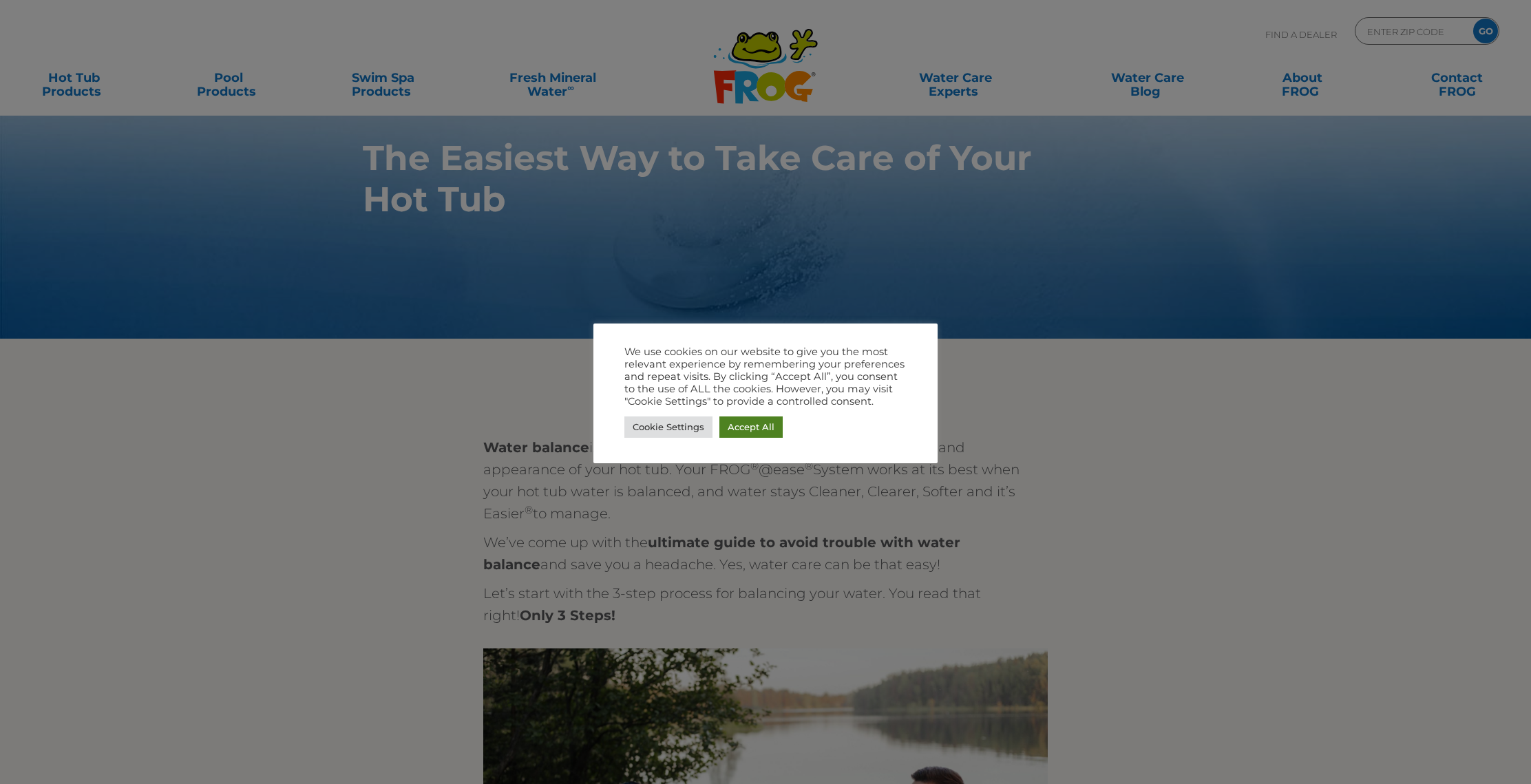
click at [733, 426] on link "Accept All" at bounding box center [751, 427] width 64 height 22
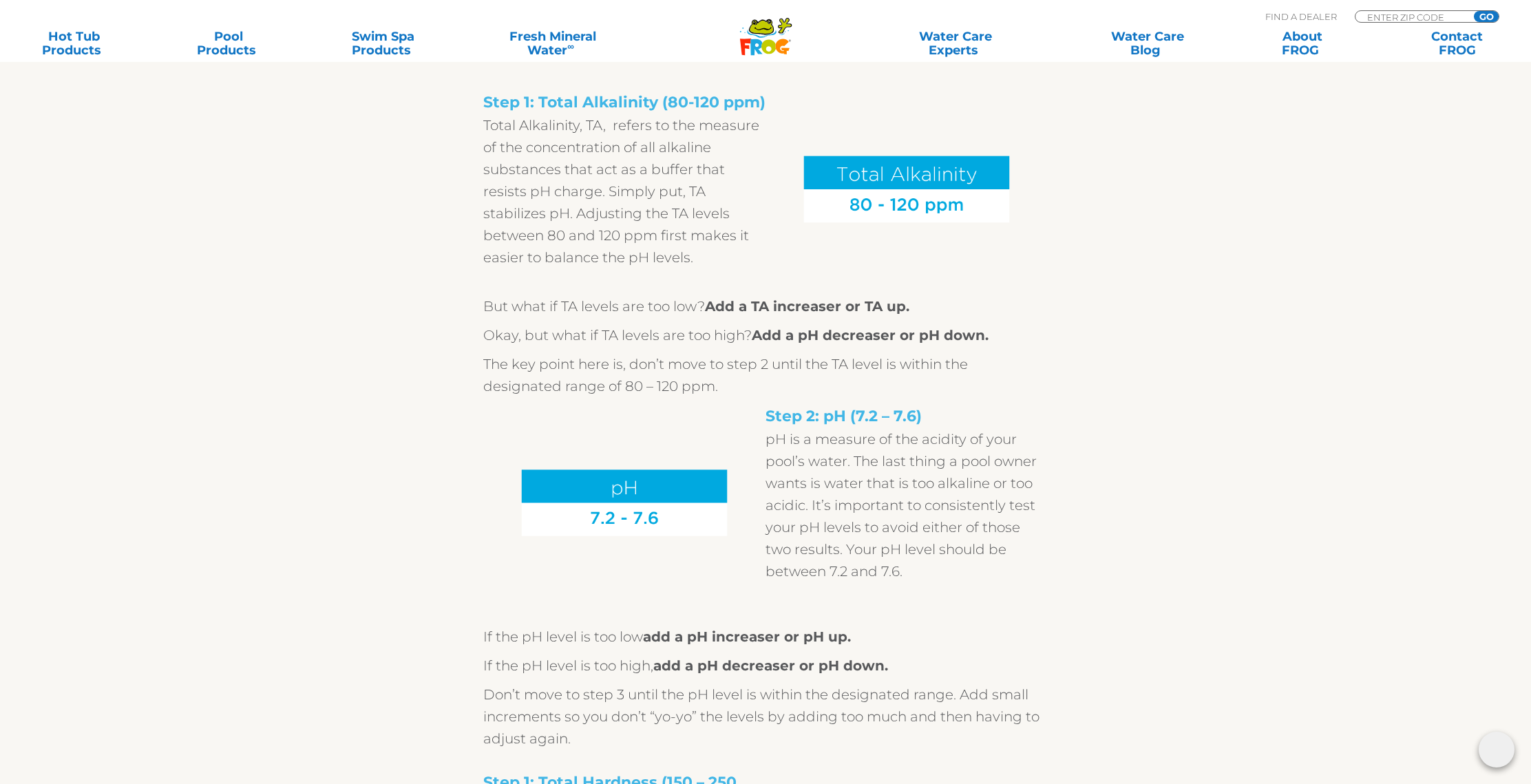
scroll to position [1217, 0]
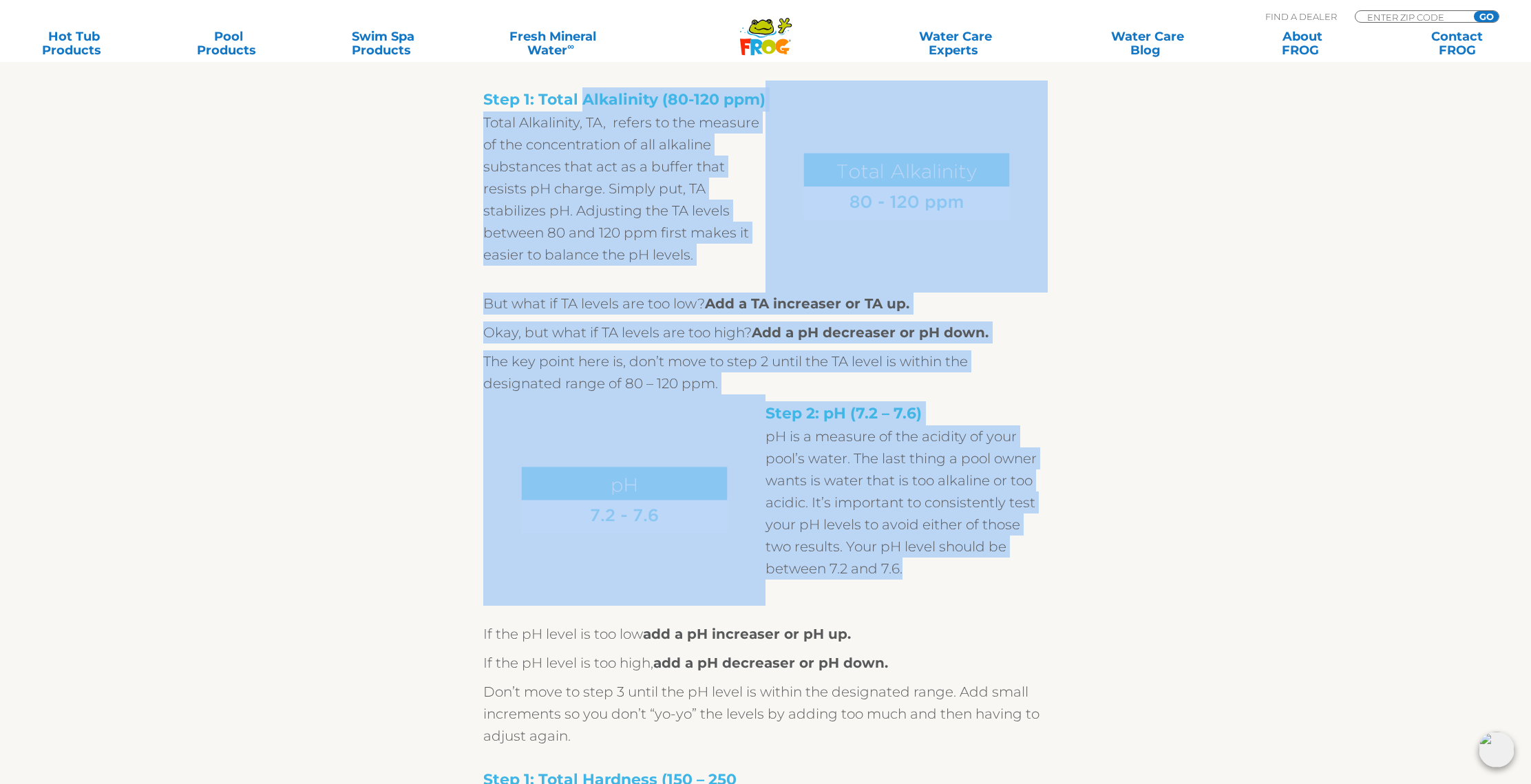
drag, startPoint x: 465, startPoint y: 94, endPoint x: 526, endPoint y: 99, distance: 61.2
click at [578, 96] on div "Step 1: Total Alkalinity (80-120 ppm) Total Alkalinity, TA, refers to the measu…" at bounding box center [766, 320] width 847 height 570
click at [384, 91] on div "Step 1: Total Alkalinity (80-120 ppm) Total Alkalinity, TA, refers to the measu…" at bounding box center [766, 320] width 847 height 570
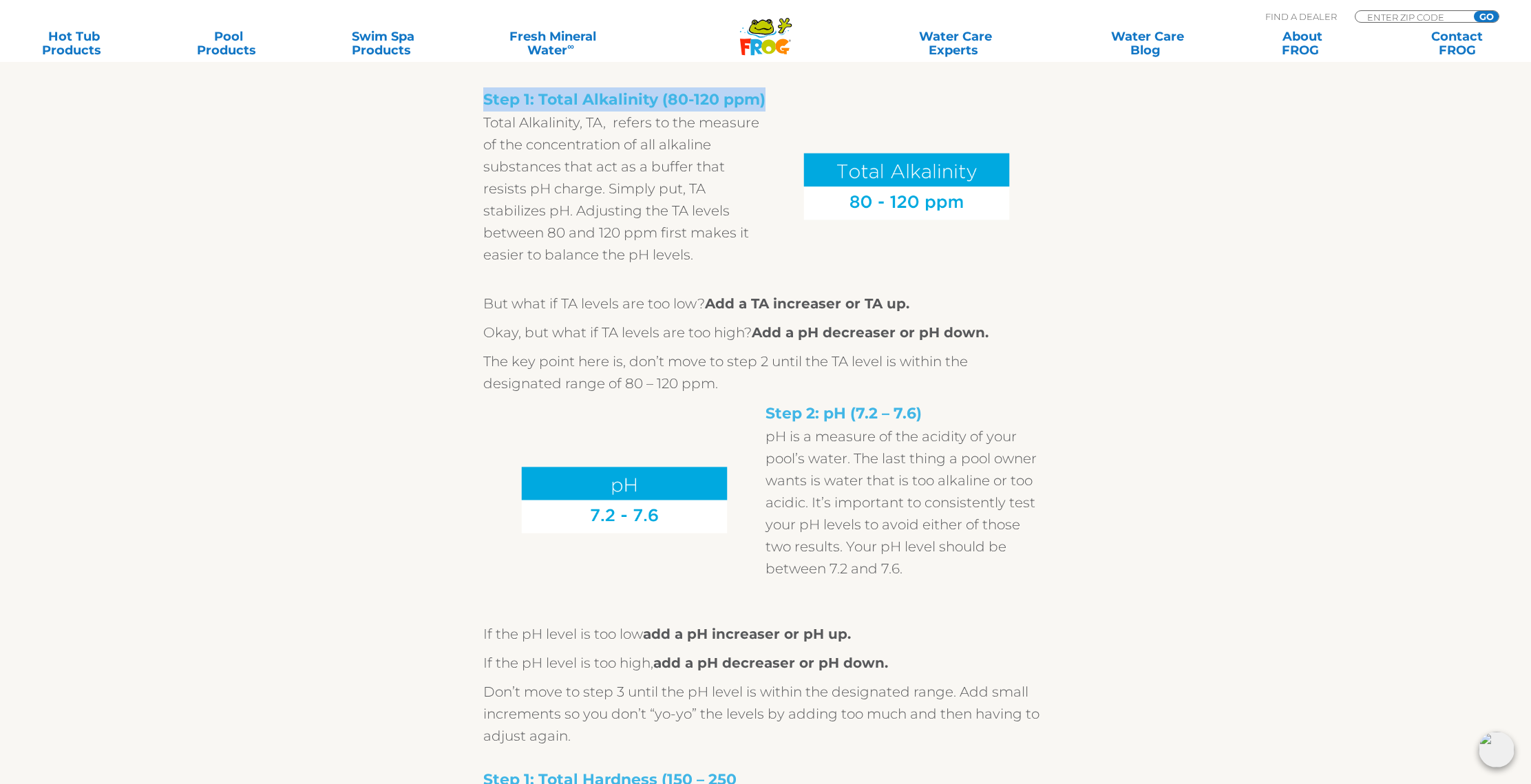
drag, startPoint x: 487, startPoint y: 98, endPoint x: 765, endPoint y: 101, distance: 278.0
click at [765, 101] on h4 "Step 1: Total Alkalinity (80-120 ppm)" at bounding box center [624, 99] width 283 height 24
copy strong "Step 1: Total Alkalinity (80-120 ppm)"
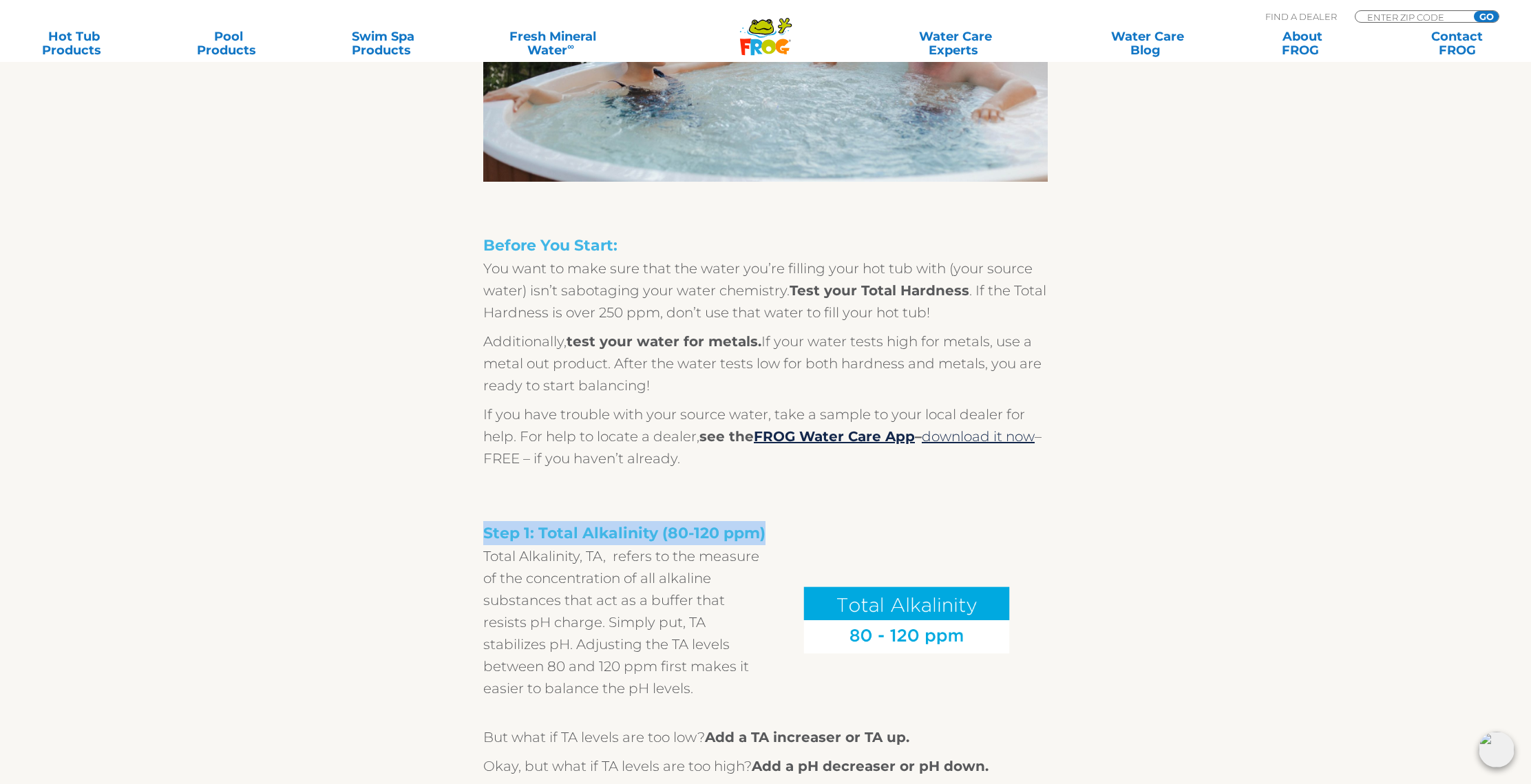
scroll to position [784, 0]
click at [57, 45] on link "Hot Tub Products" at bounding box center [74, 43] width 121 height 28
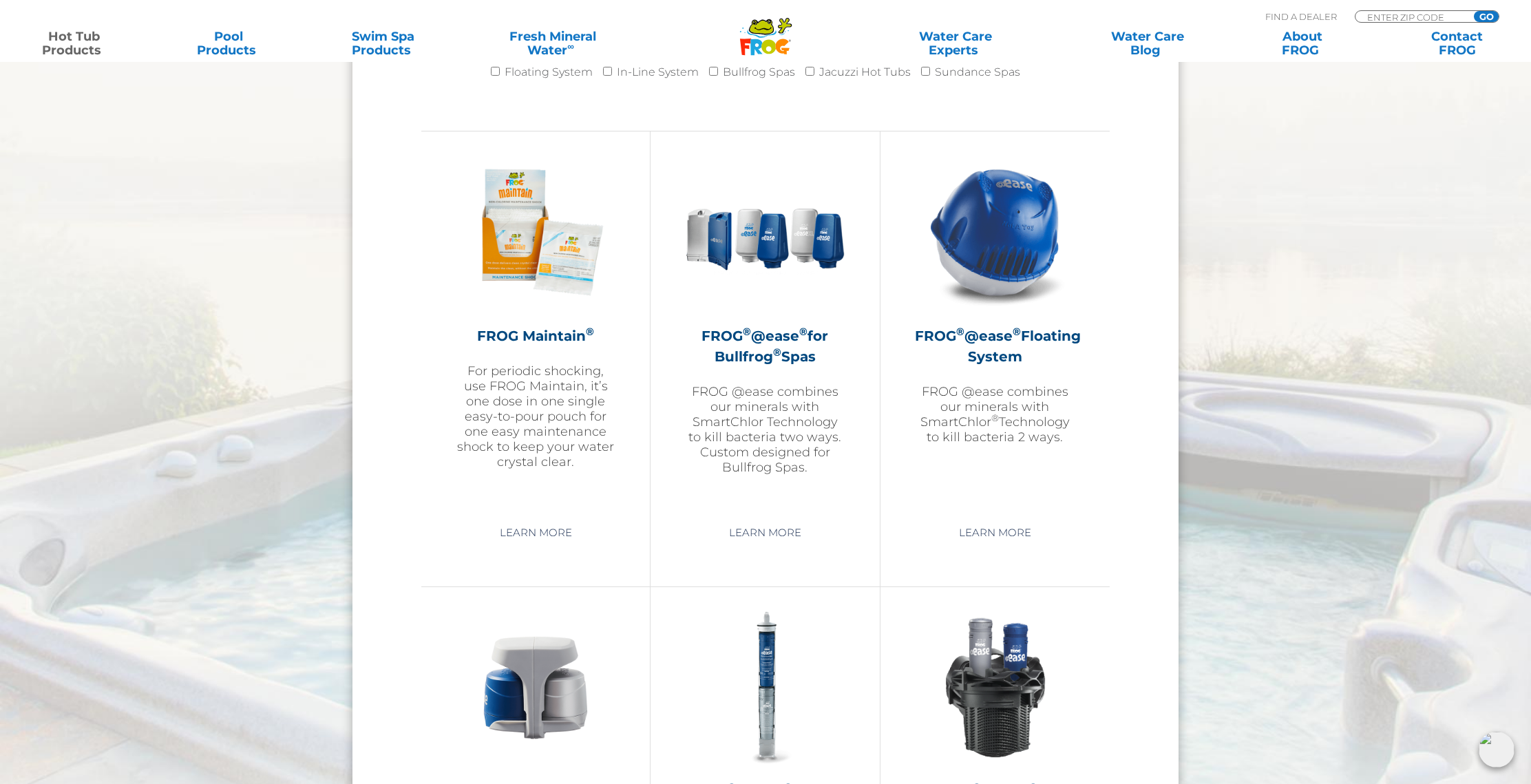
scroll to position [1494, 0]
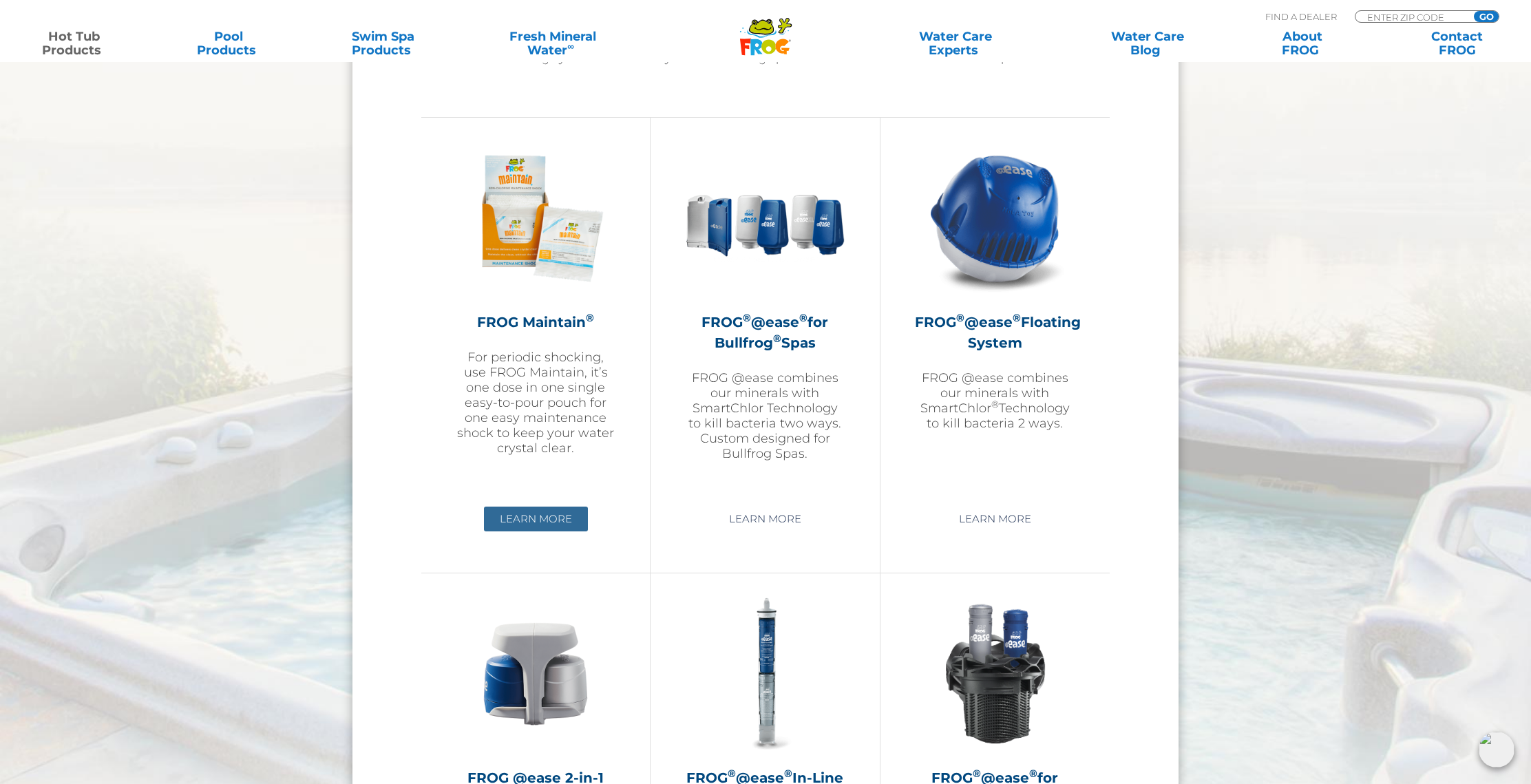
click at [551, 529] on link "Learn More" at bounding box center [536, 519] width 104 height 25
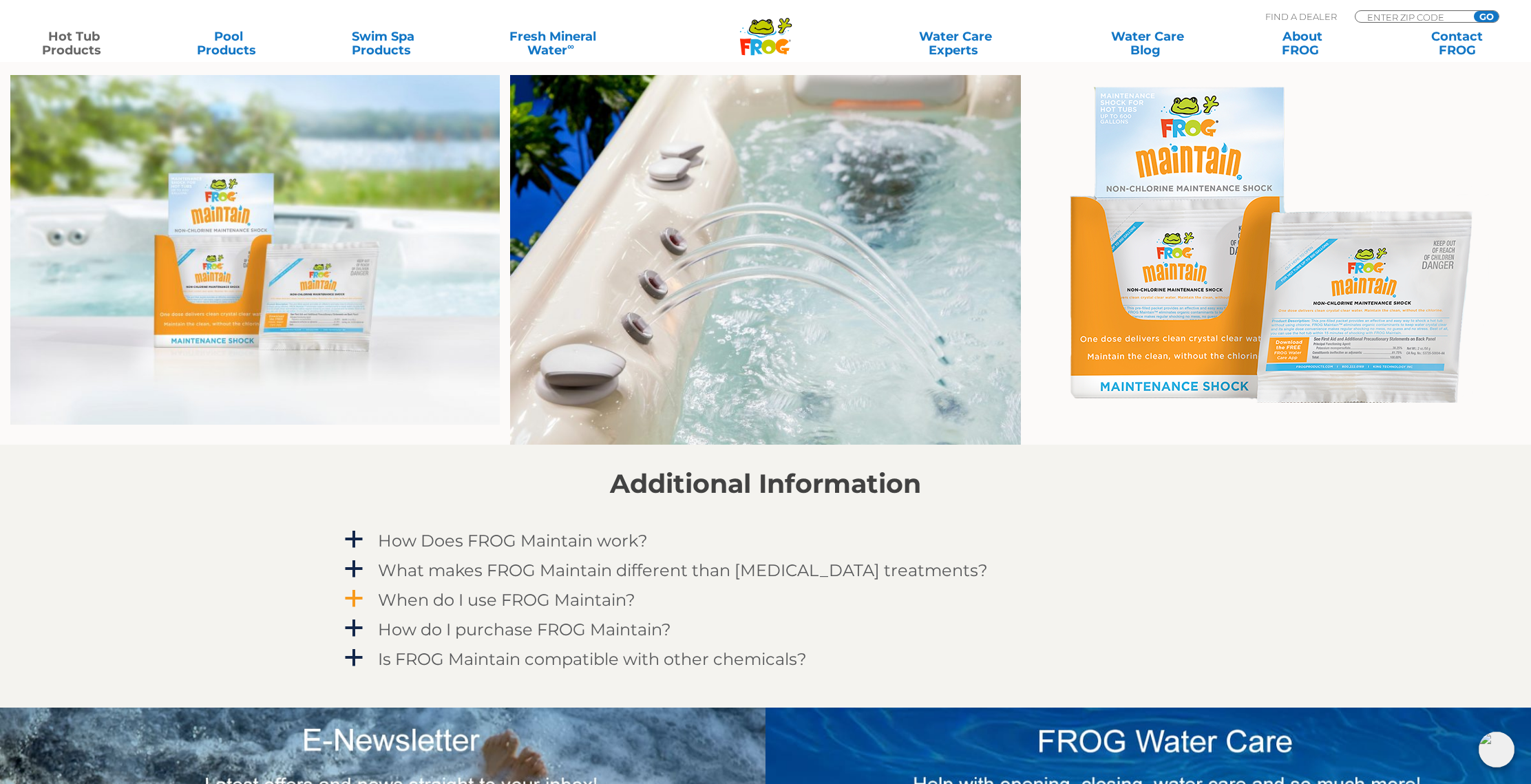
scroll to position [920, 1]
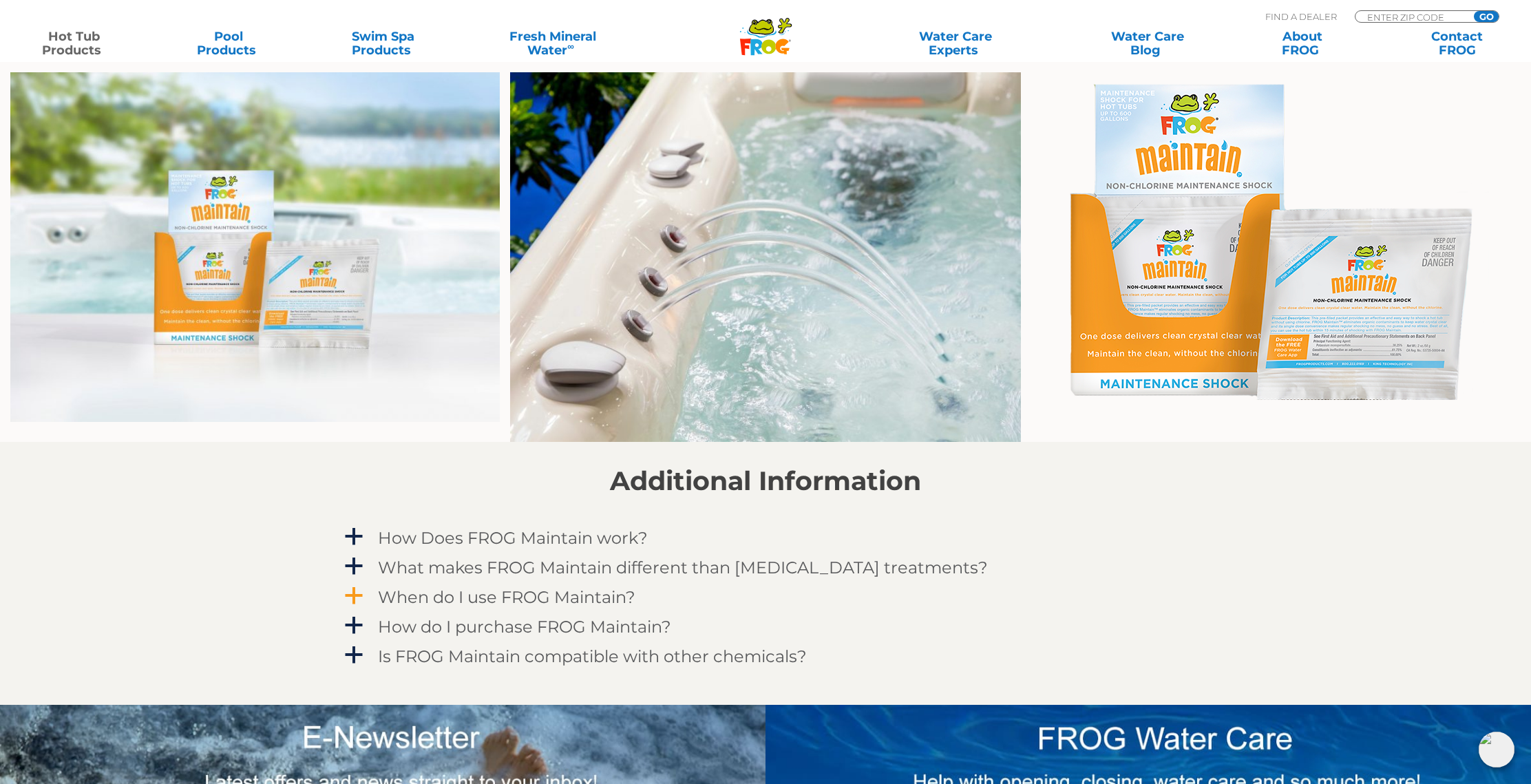
click at [357, 601] on span "a" at bounding box center [354, 596] width 21 height 21
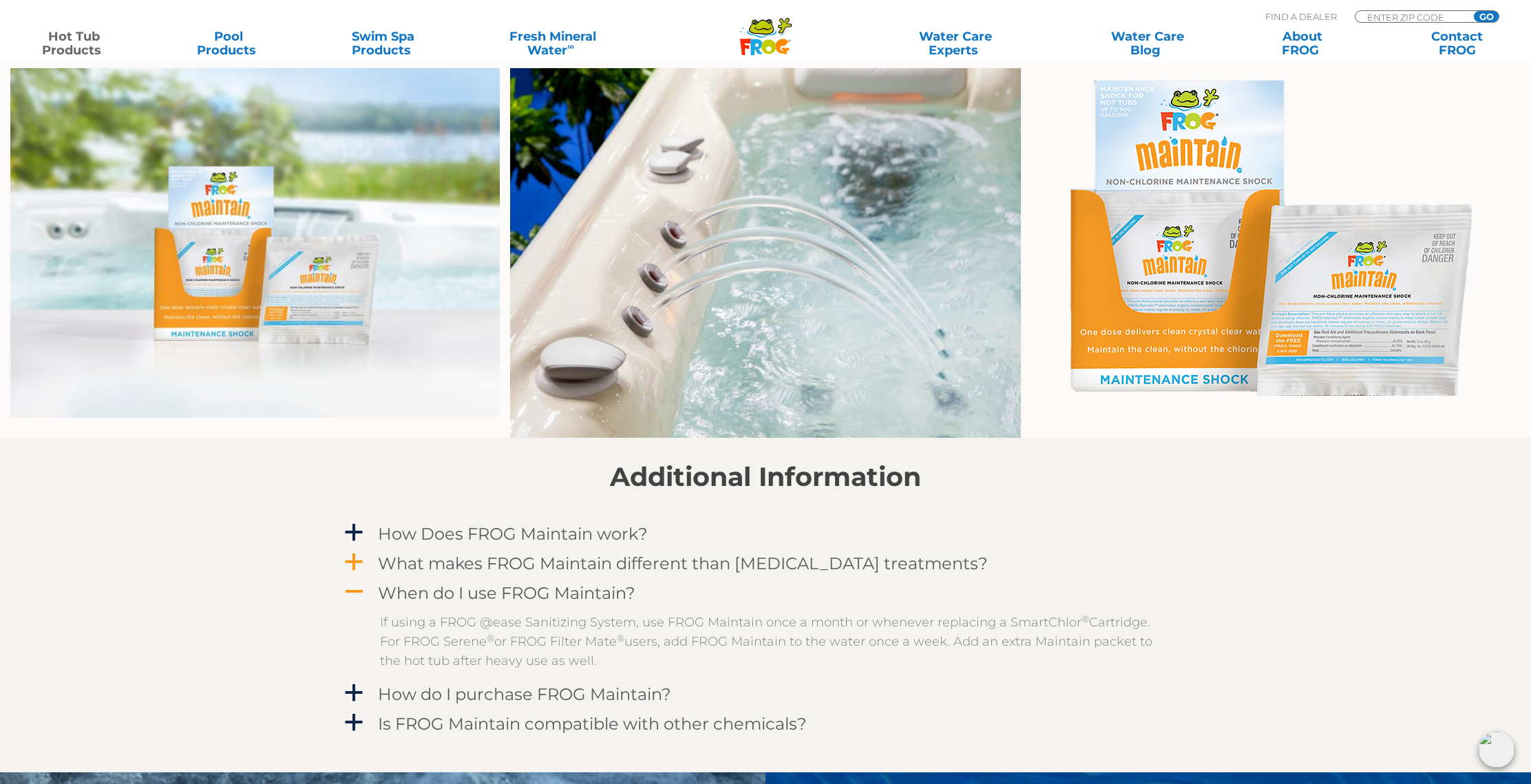
click at [344, 567] on span "a" at bounding box center [354, 562] width 21 height 21
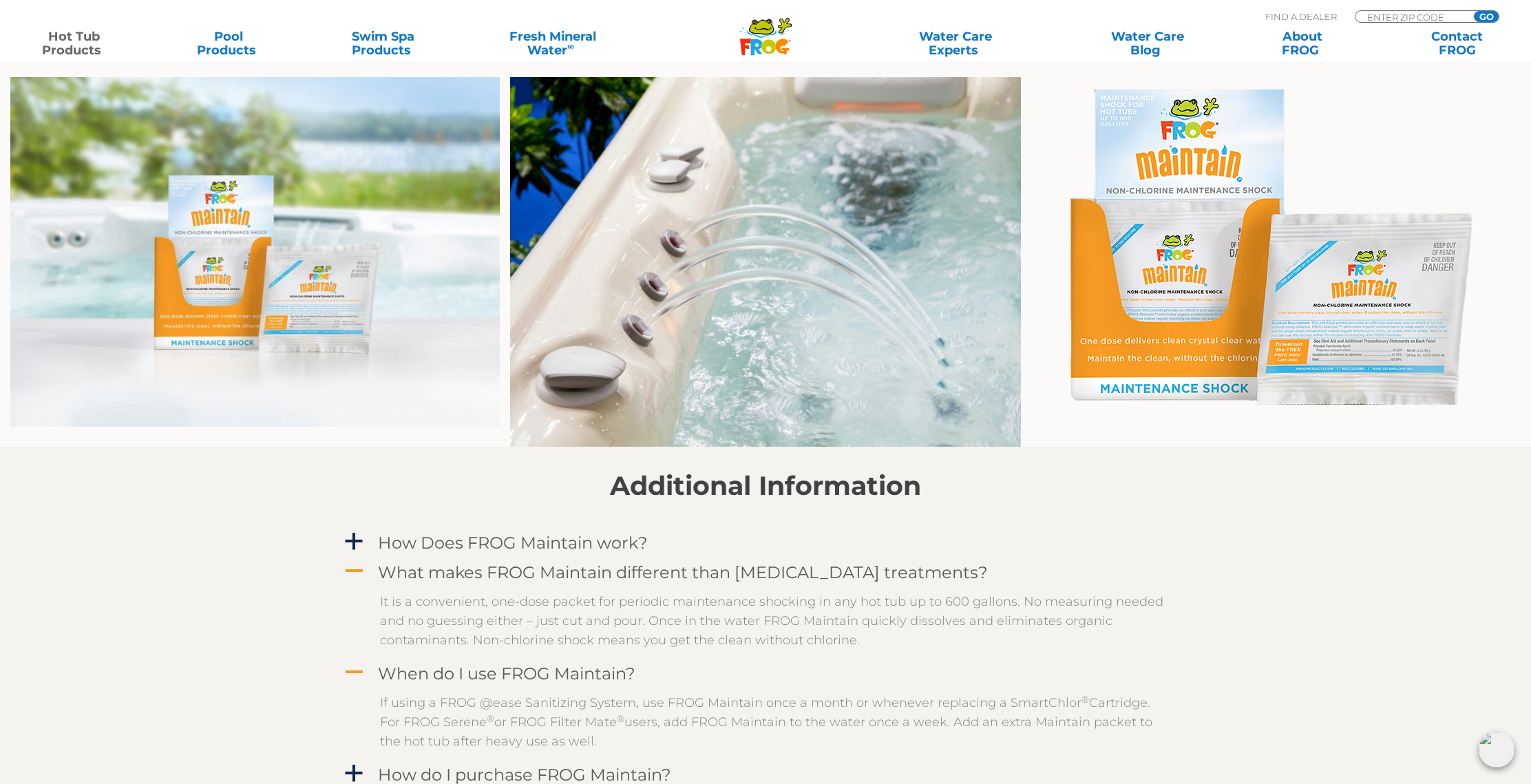
scroll to position [911, 0]
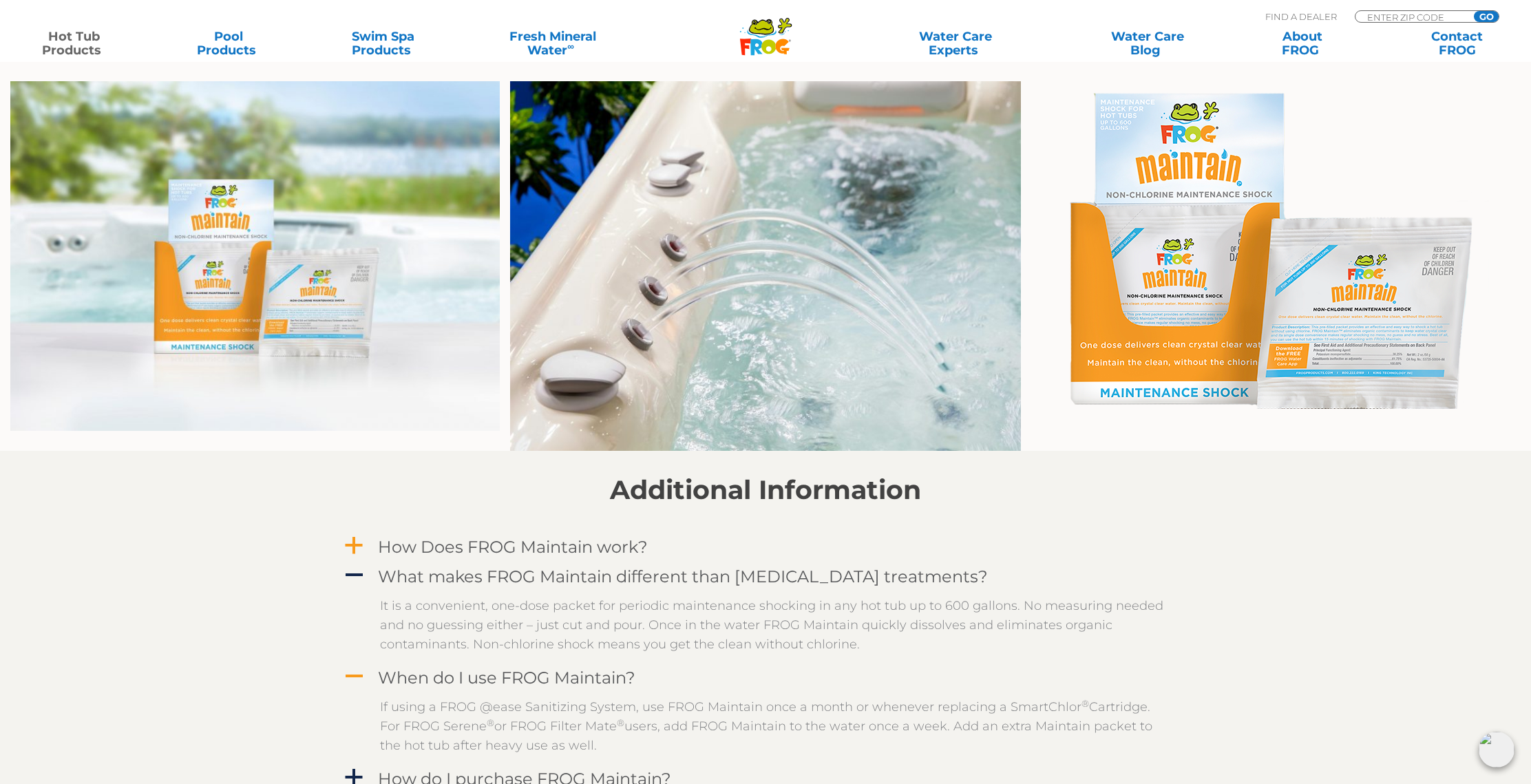
click at [357, 549] on span "a" at bounding box center [354, 546] width 21 height 21
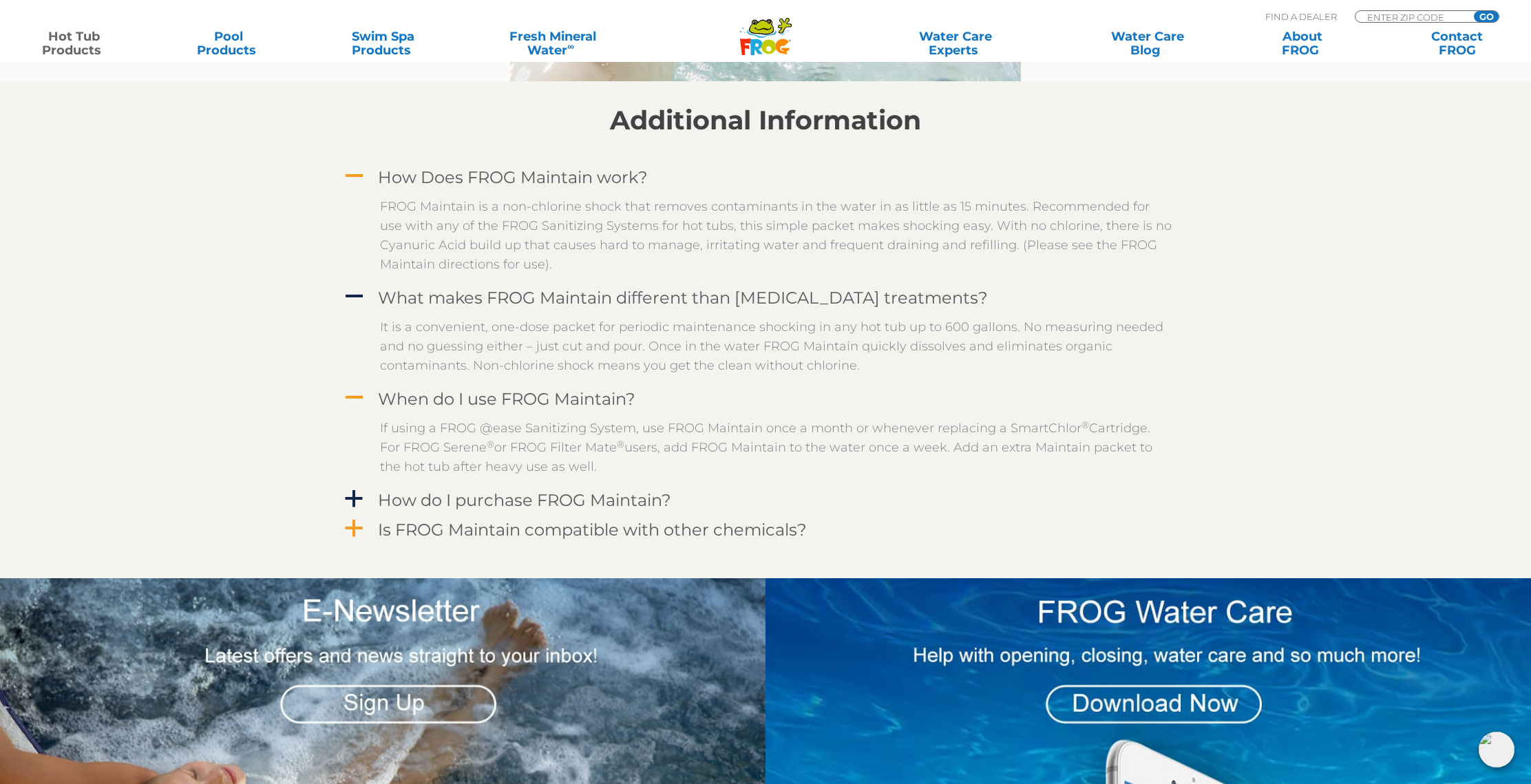
scroll to position [1282, 0]
click at [357, 531] on span "a" at bounding box center [354, 528] width 21 height 21
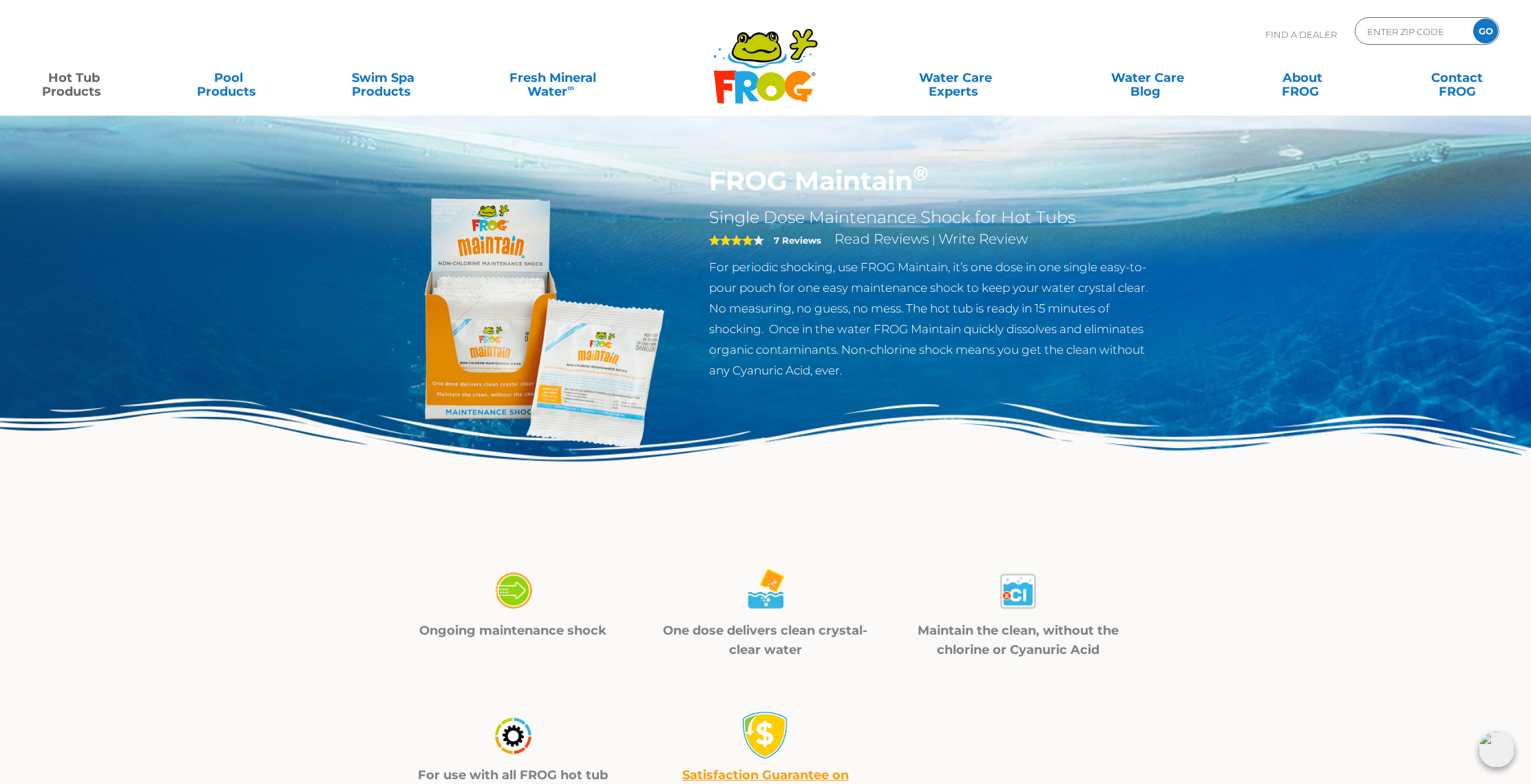
scroll to position [0, 0]
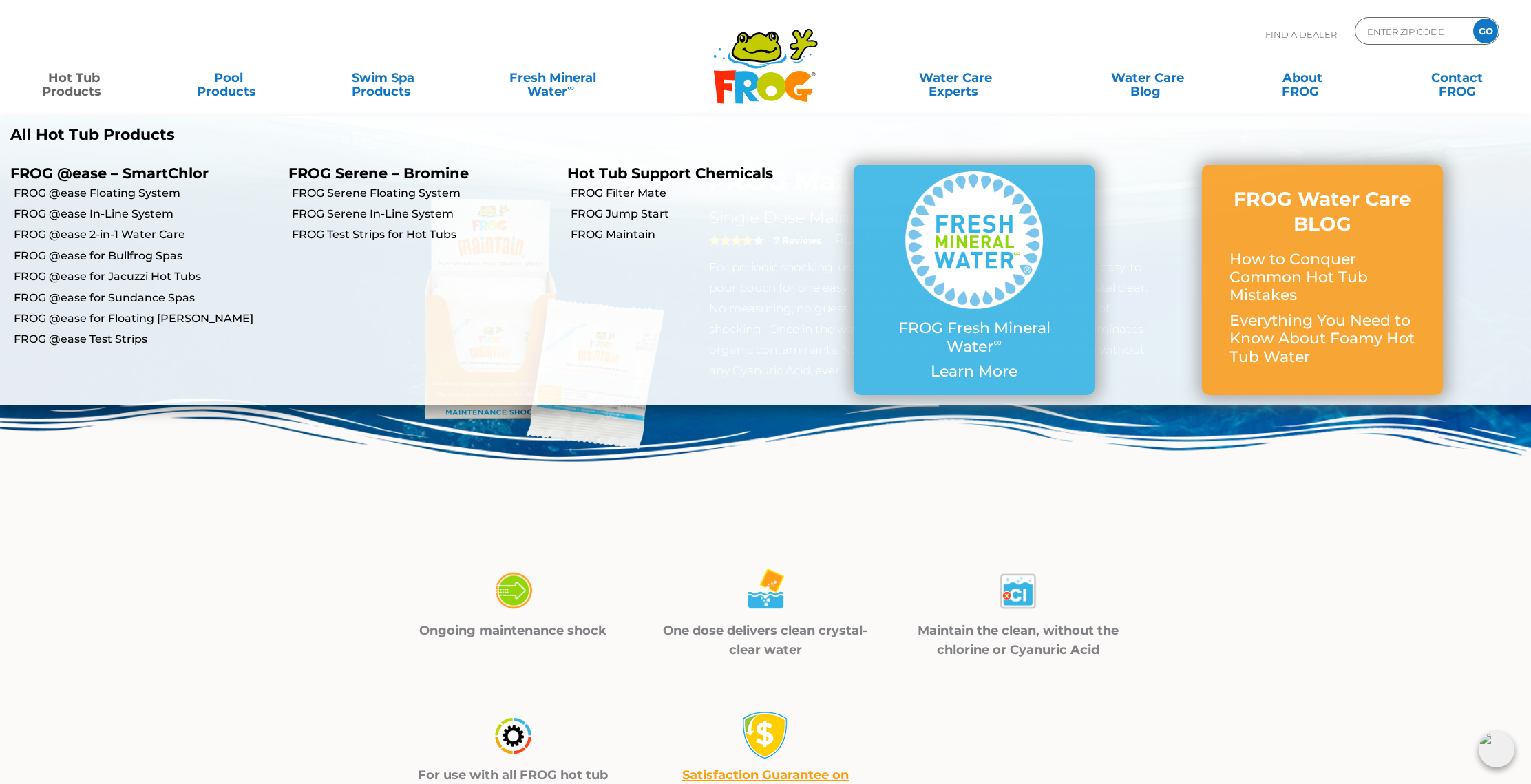
click at [72, 70] on link "Hot Tub Products" at bounding box center [74, 78] width 121 height 28
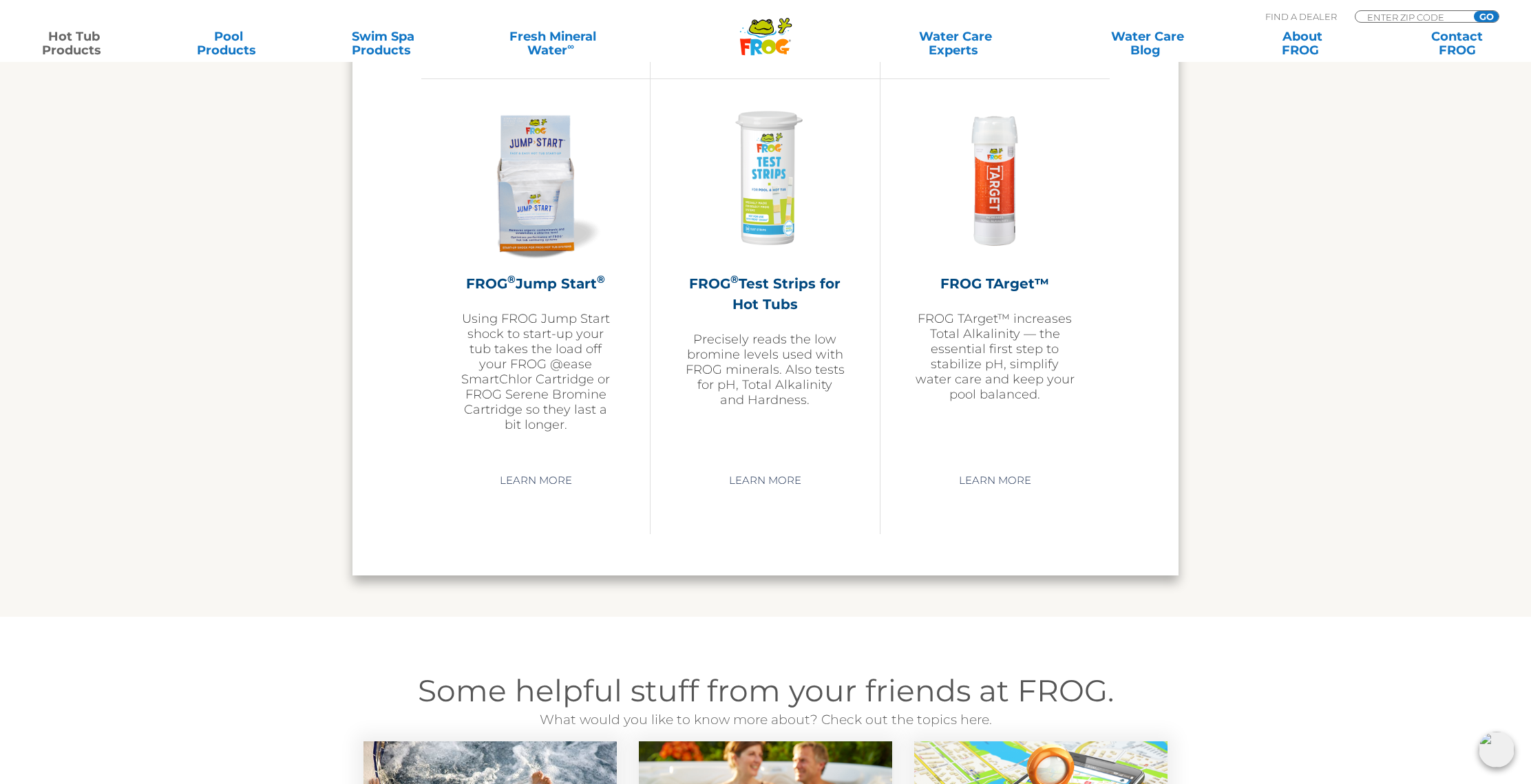
scroll to position [3373, 0]
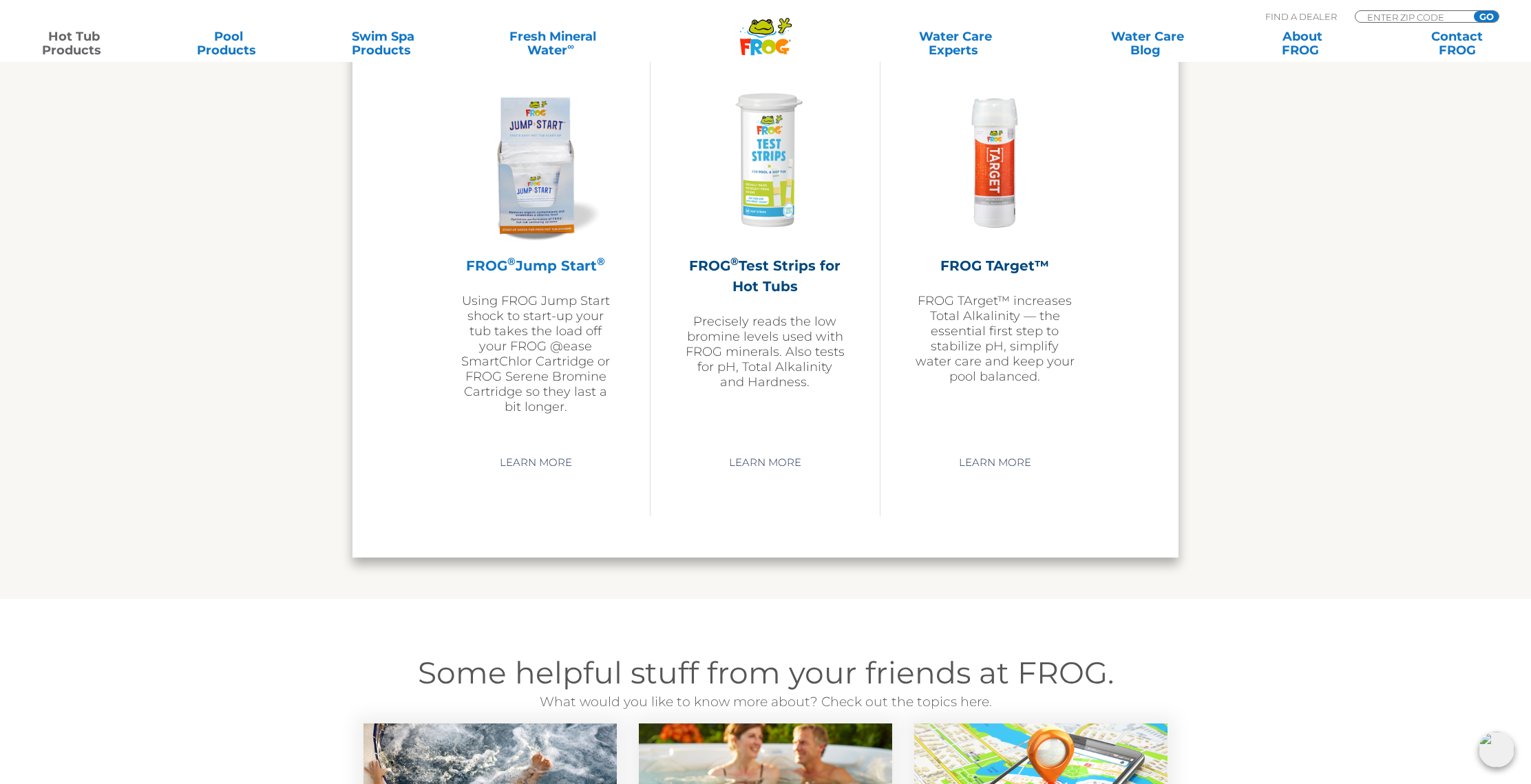
click at [539, 276] on h2 "FROG ® Jump Start ®" at bounding box center [536, 265] width 160 height 21
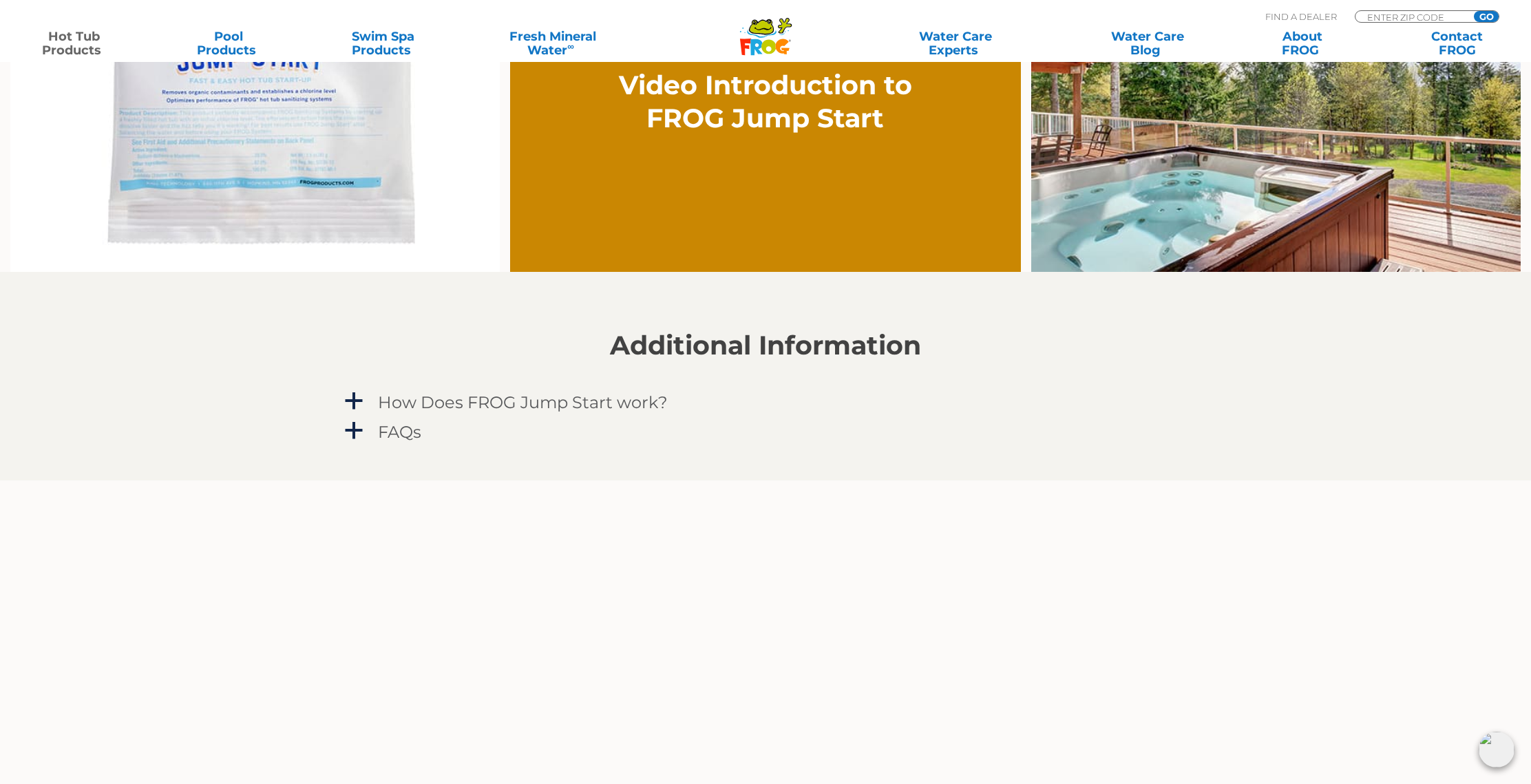
scroll to position [1107, 0]
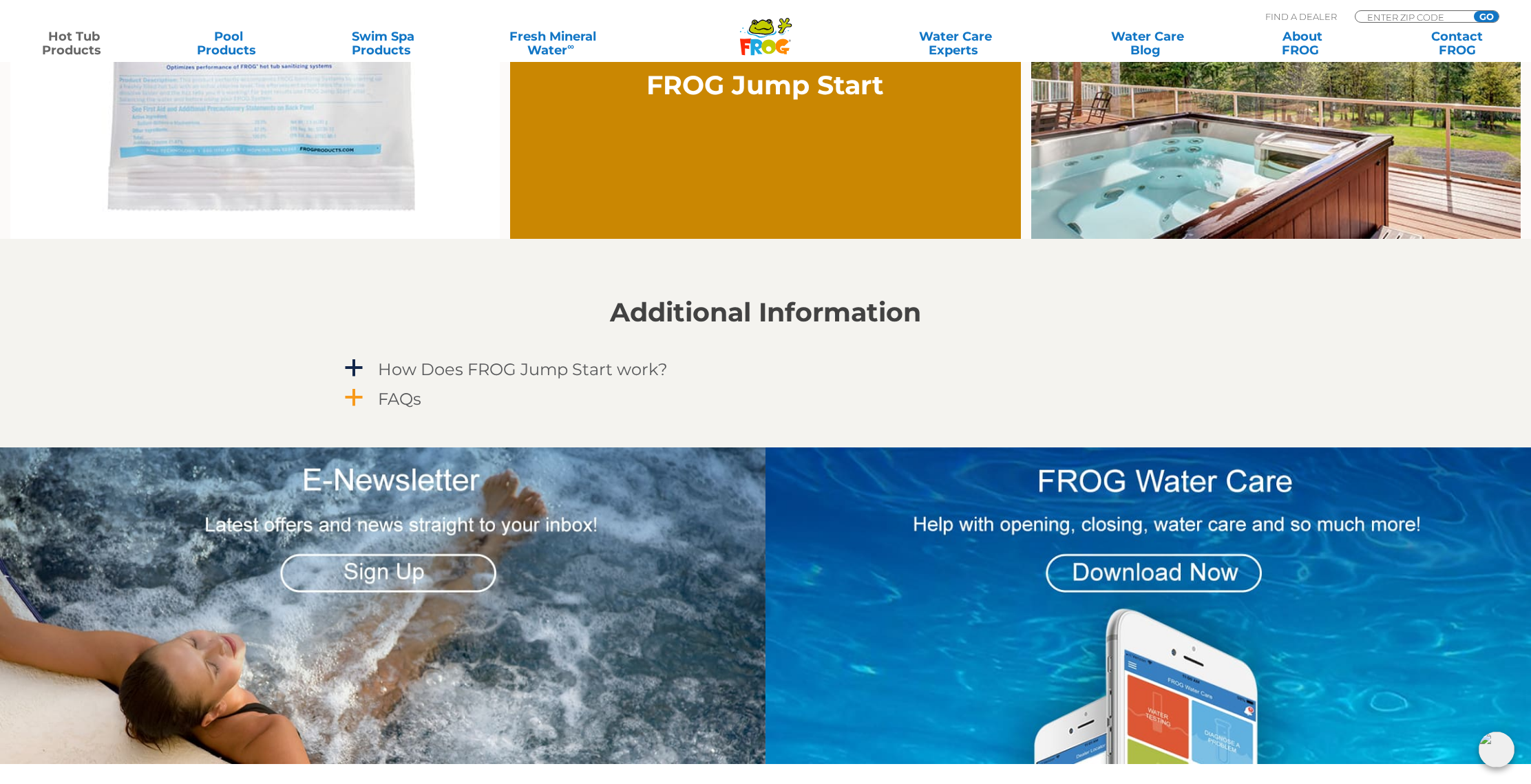
click at [351, 399] on span "a" at bounding box center [354, 398] width 21 height 21
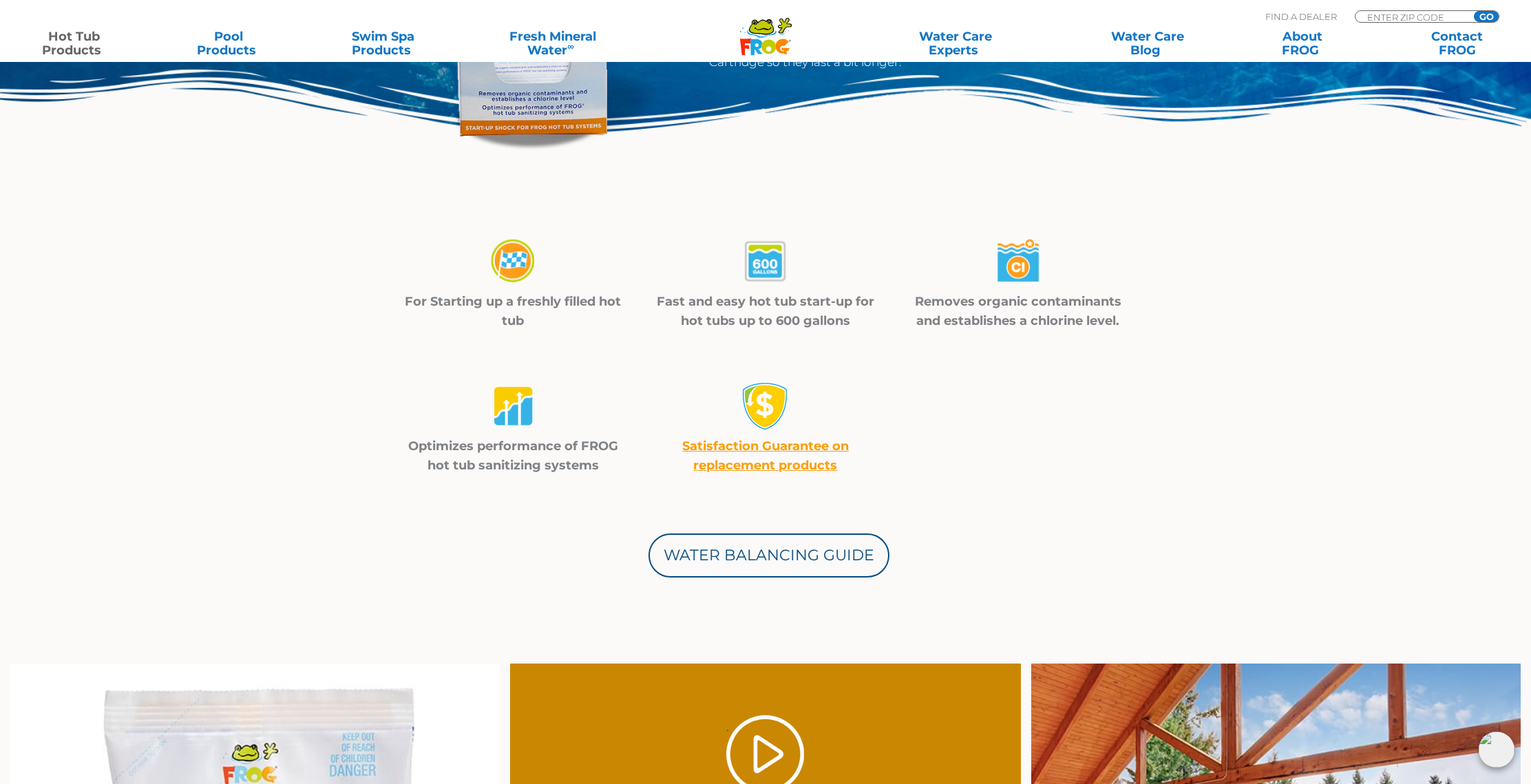
scroll to position [454, 0]
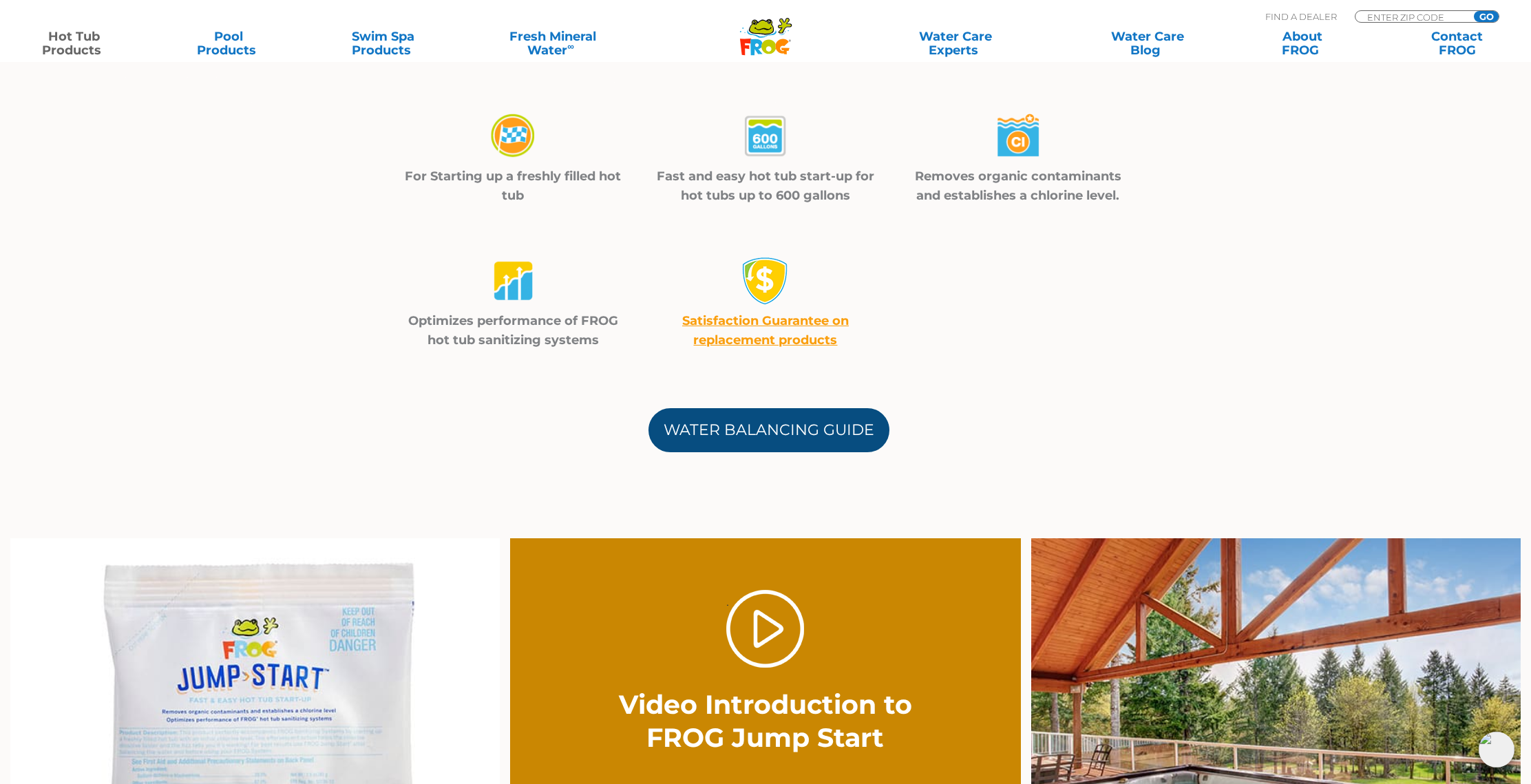
click at [802, 419] on link "Water Balancing Guide" at bounding box center [769, 430] width 241 height 44
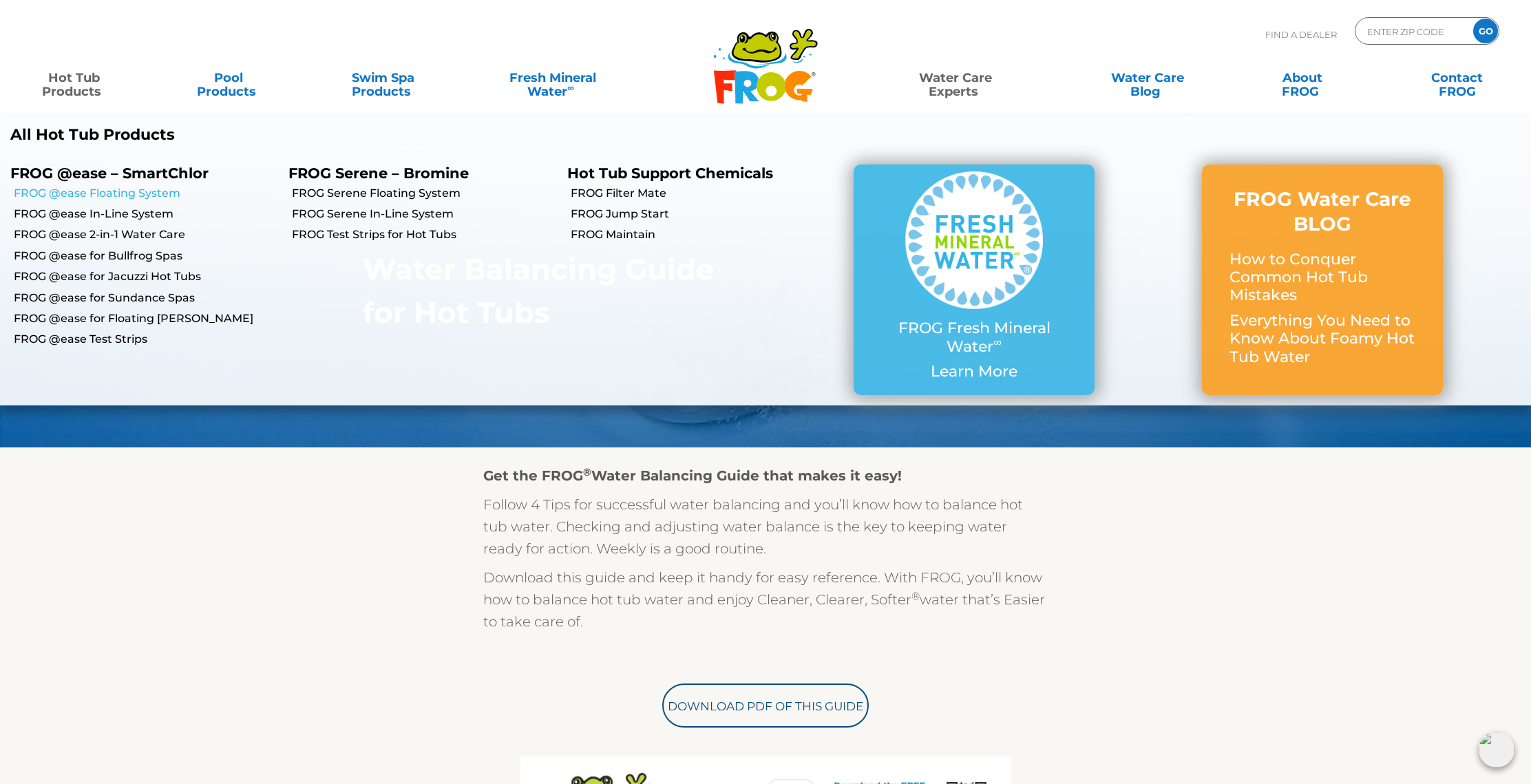
click at [161, 190] on link "FROG @ease Floating System" at bounding box center [146, 193] width 264 height 15
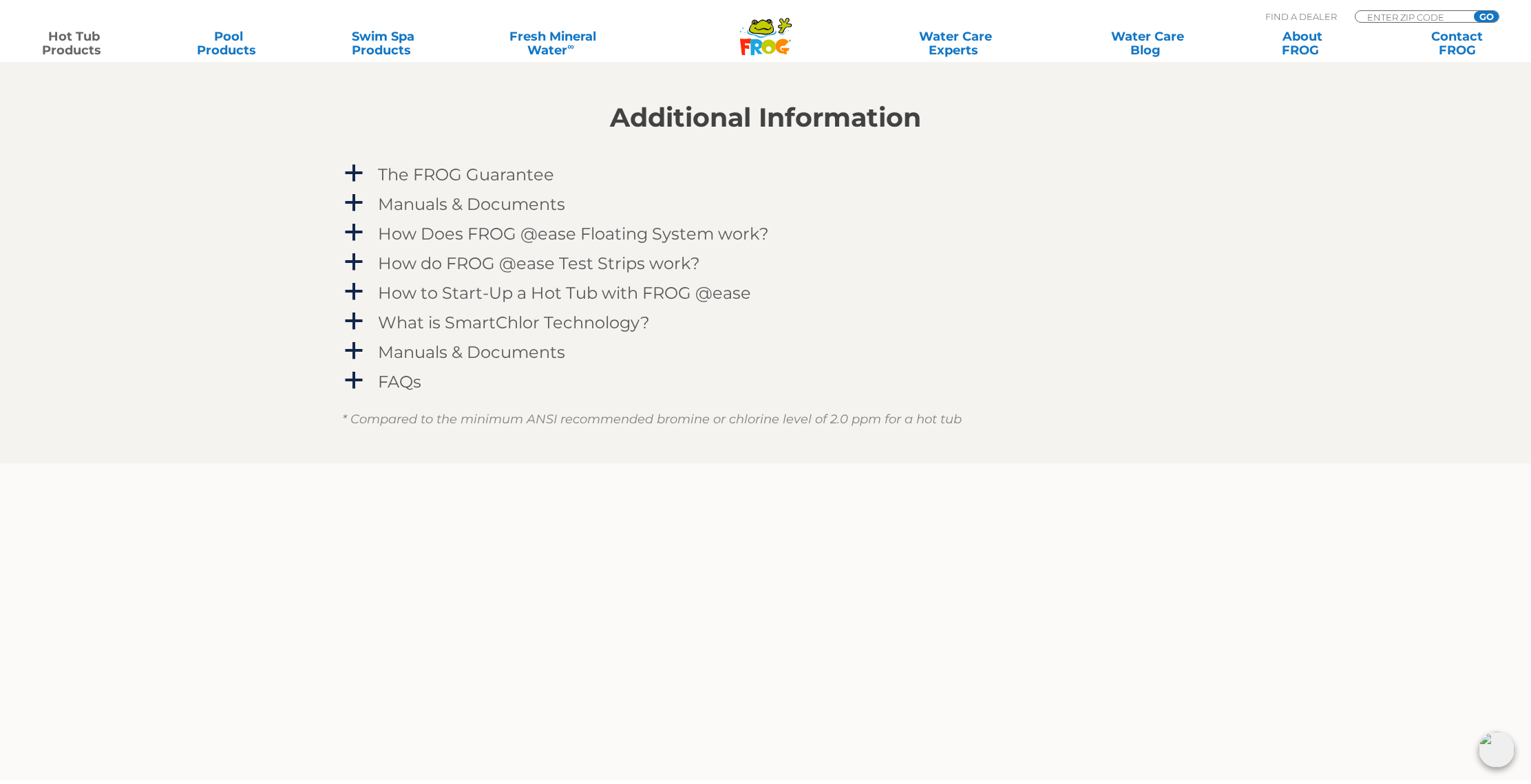
scroll to position [1494, 0]
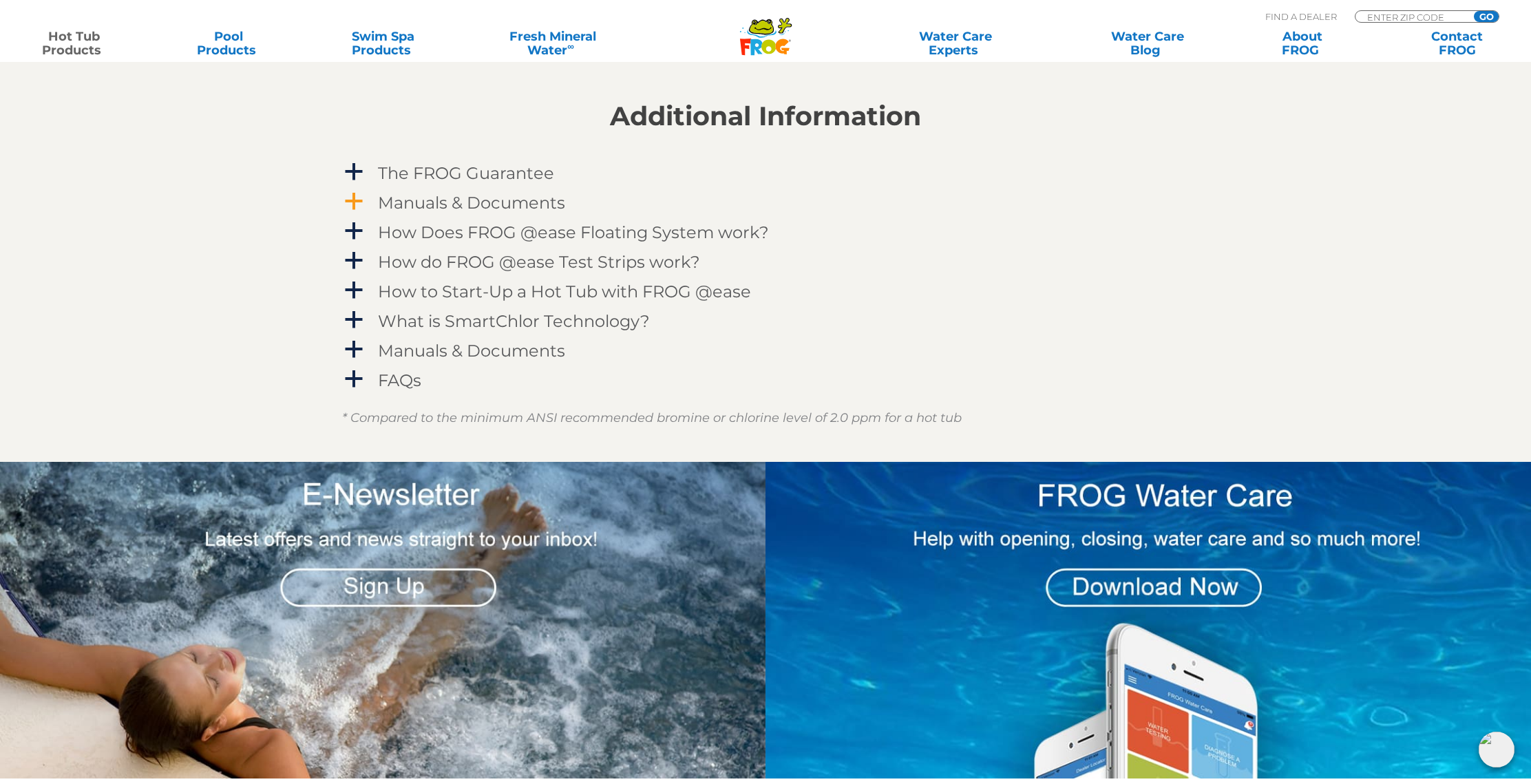
click at [470, 210] on h4 "Manuals & Documents" at bounding box center [472, 203] width 187 height 19
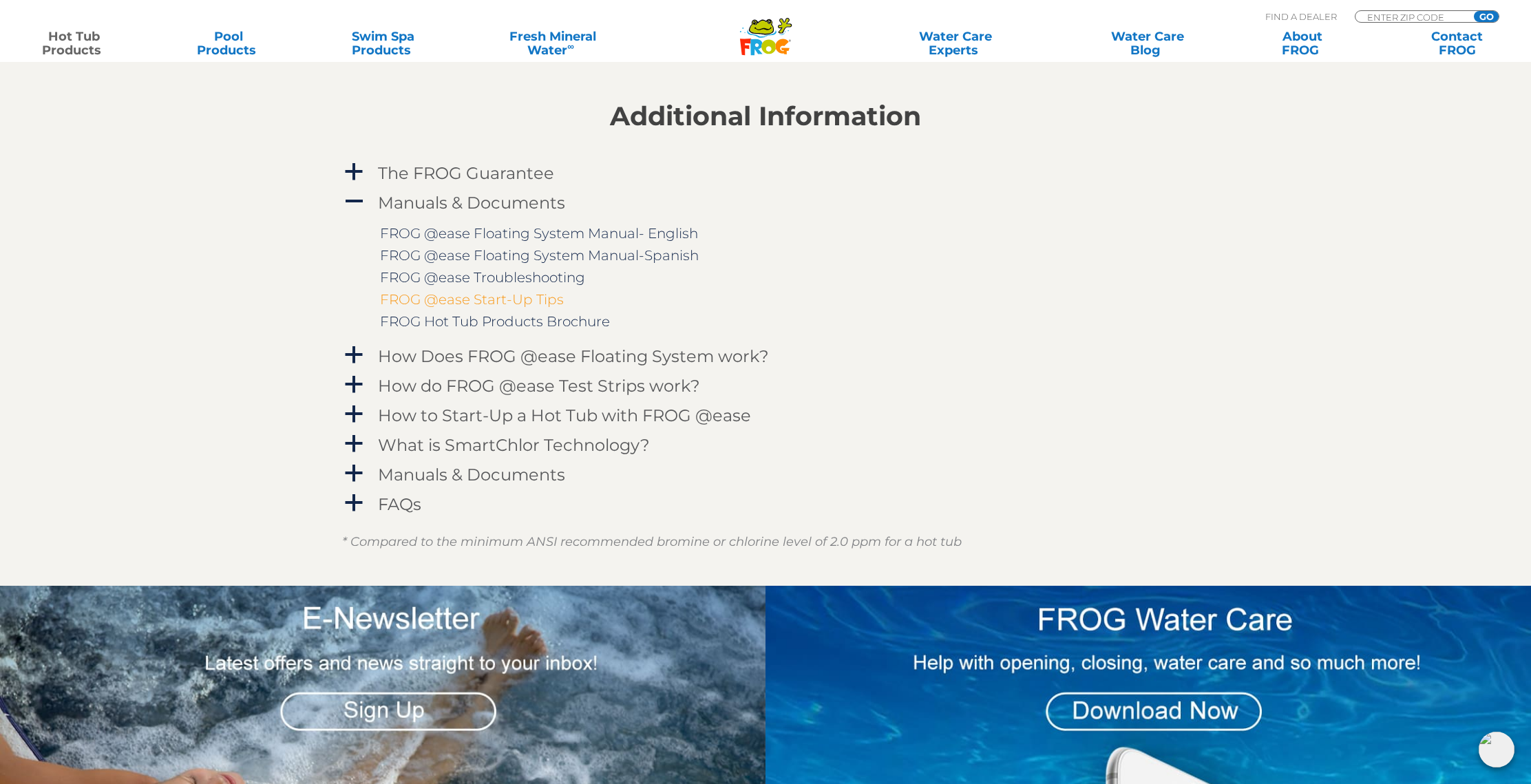
click at [463, 299] on link "FROG @ease Start-Up Tips" at bounding box center [472, 299] width 184 height 16
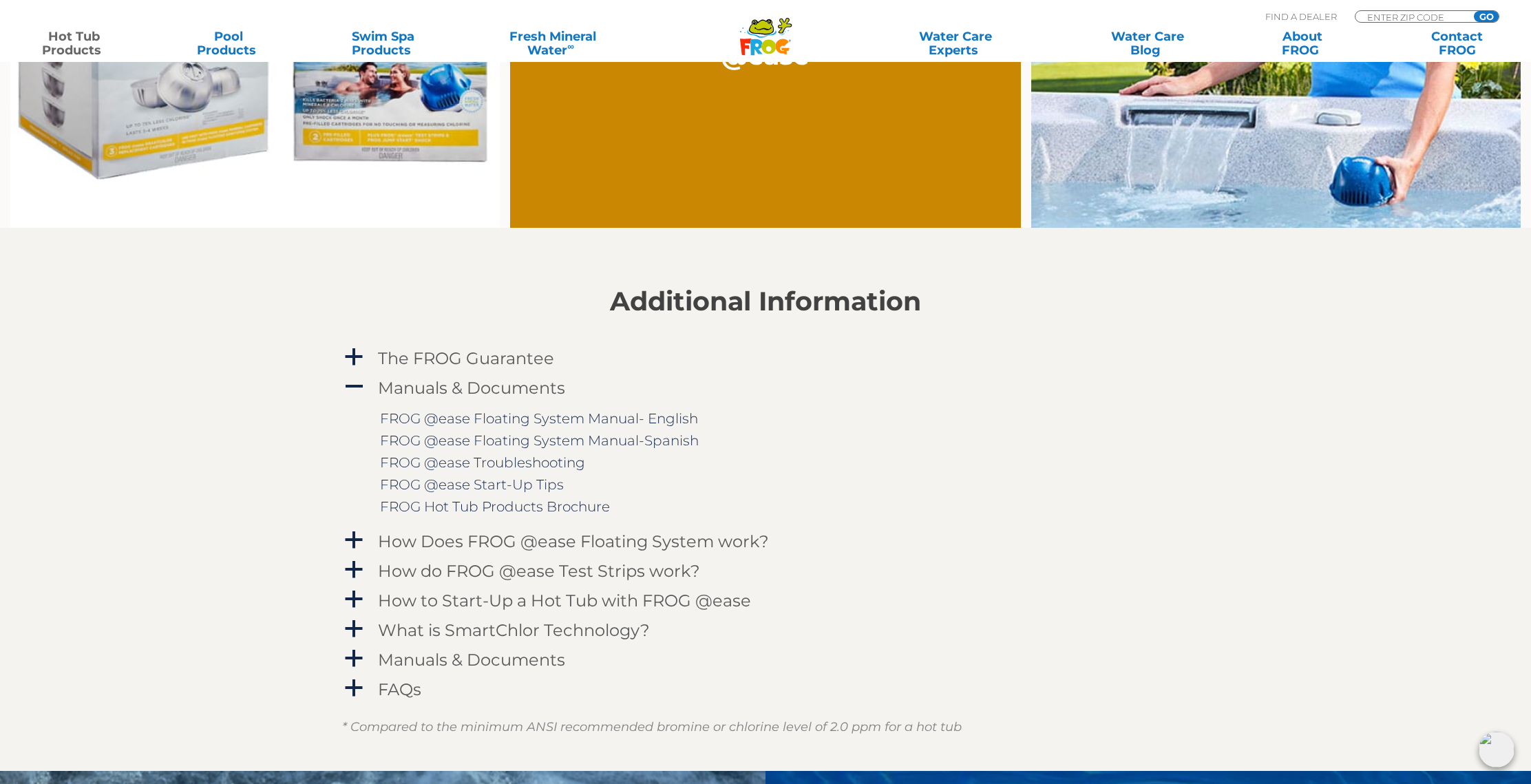
scroll to position [1308, 0]
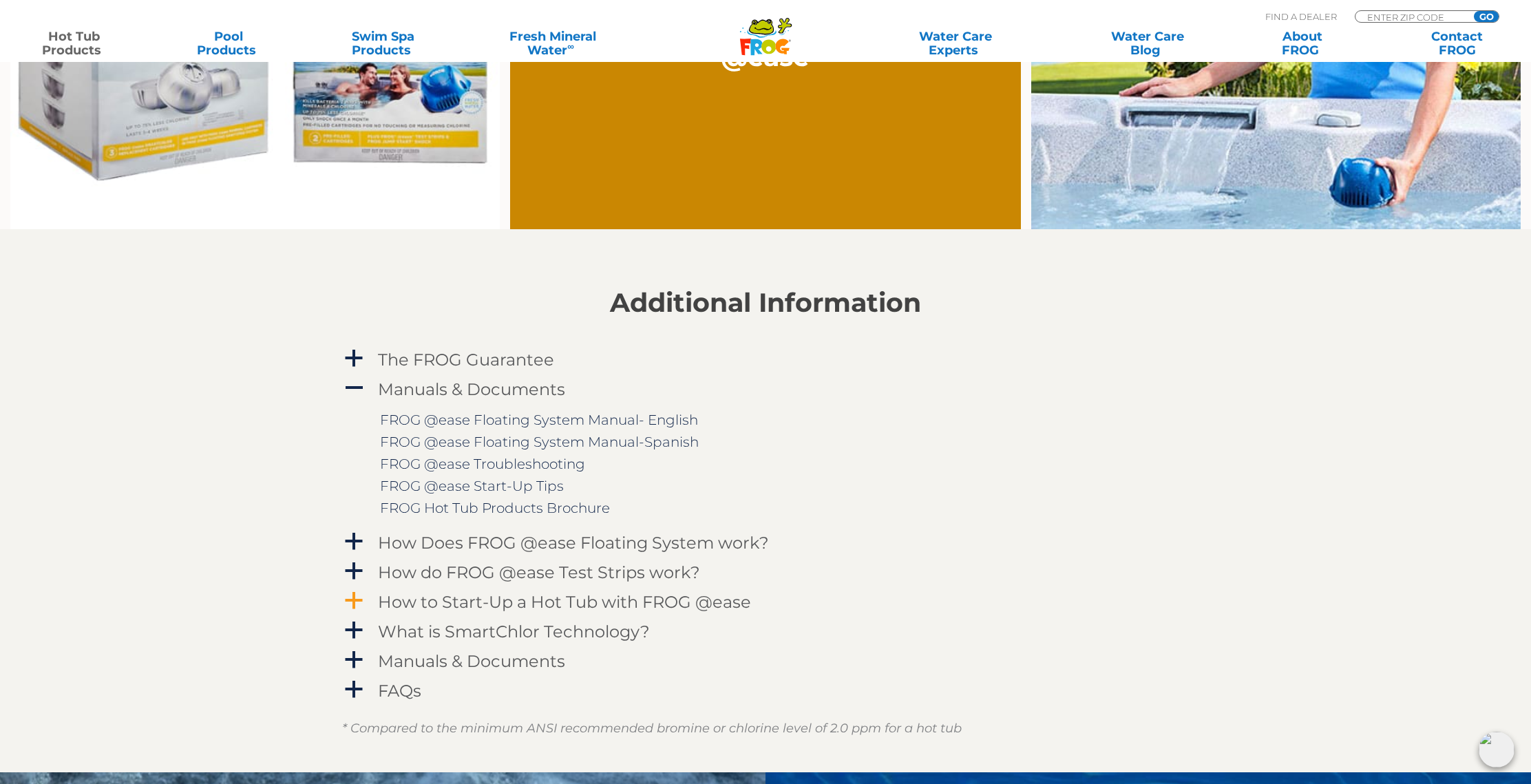
click at [449, 603] on h4 "How to Start-Up a Hot Tub with FROG @ease" at bounding box center [565, 602] width 373 height 19
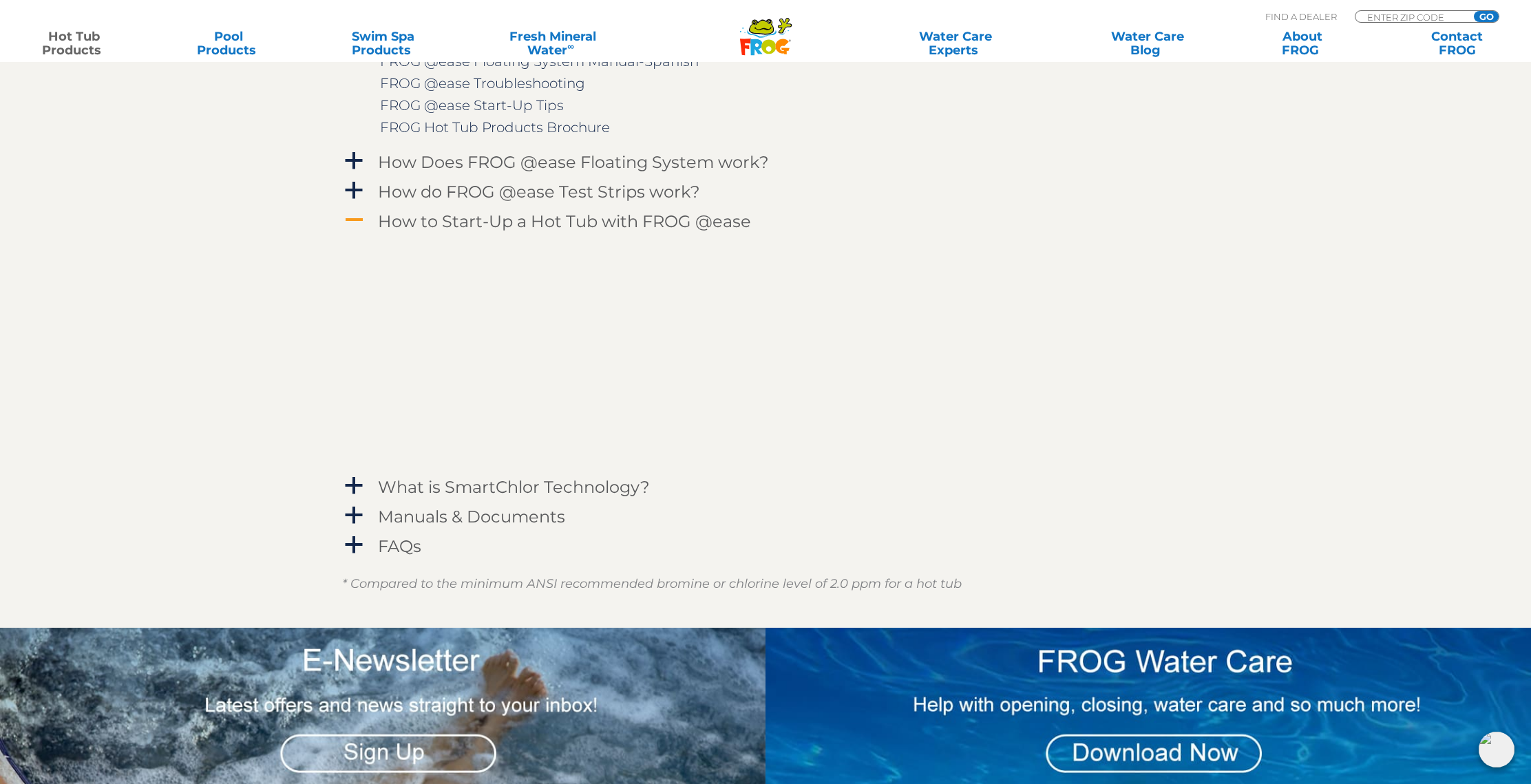
scroll to position [1690, 0]
click at [421, 488] on h4 "What is SmartChlor Technology?" at bounding box center [513, 486] width 272 height 19
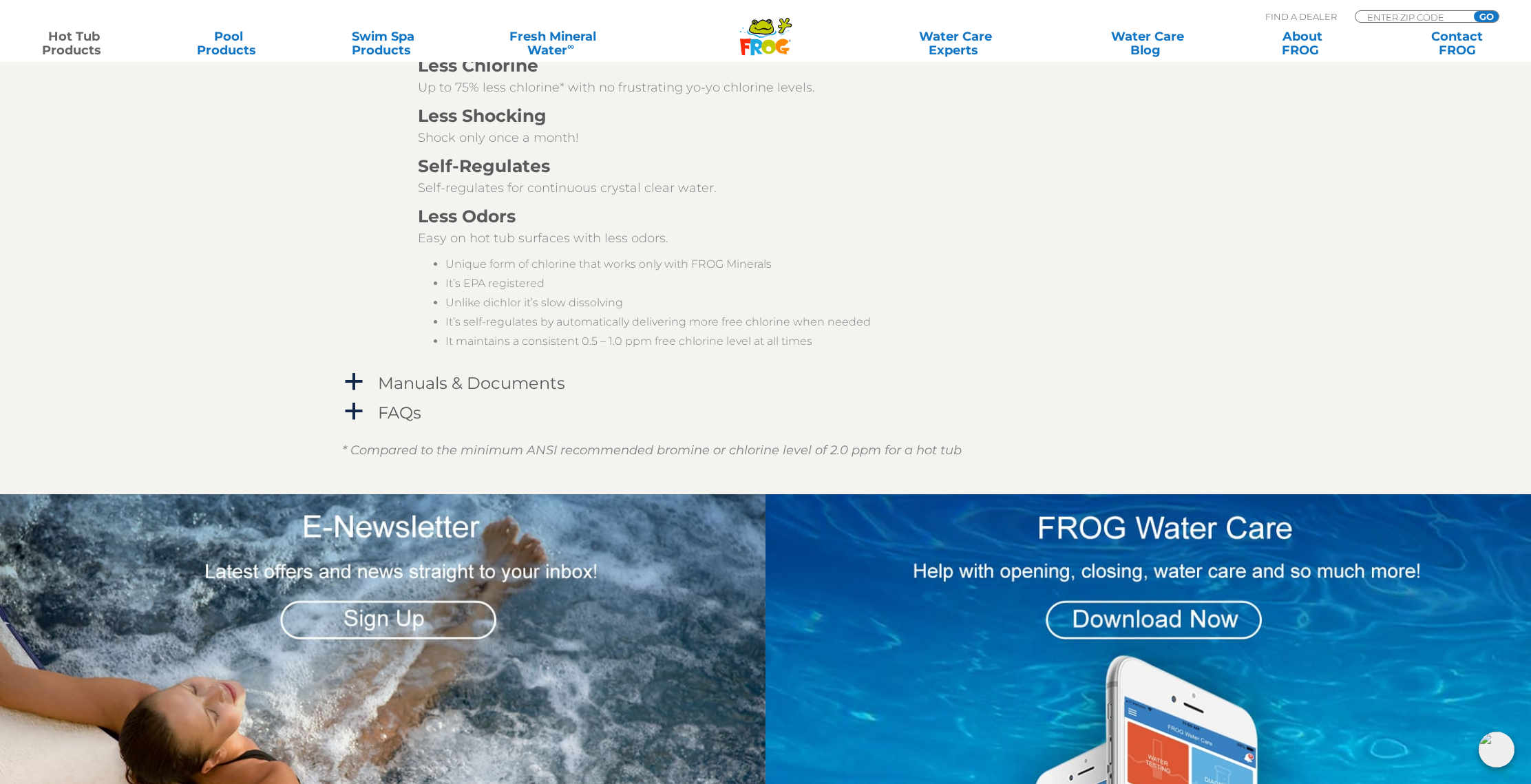
scroll to position [2471, 0]
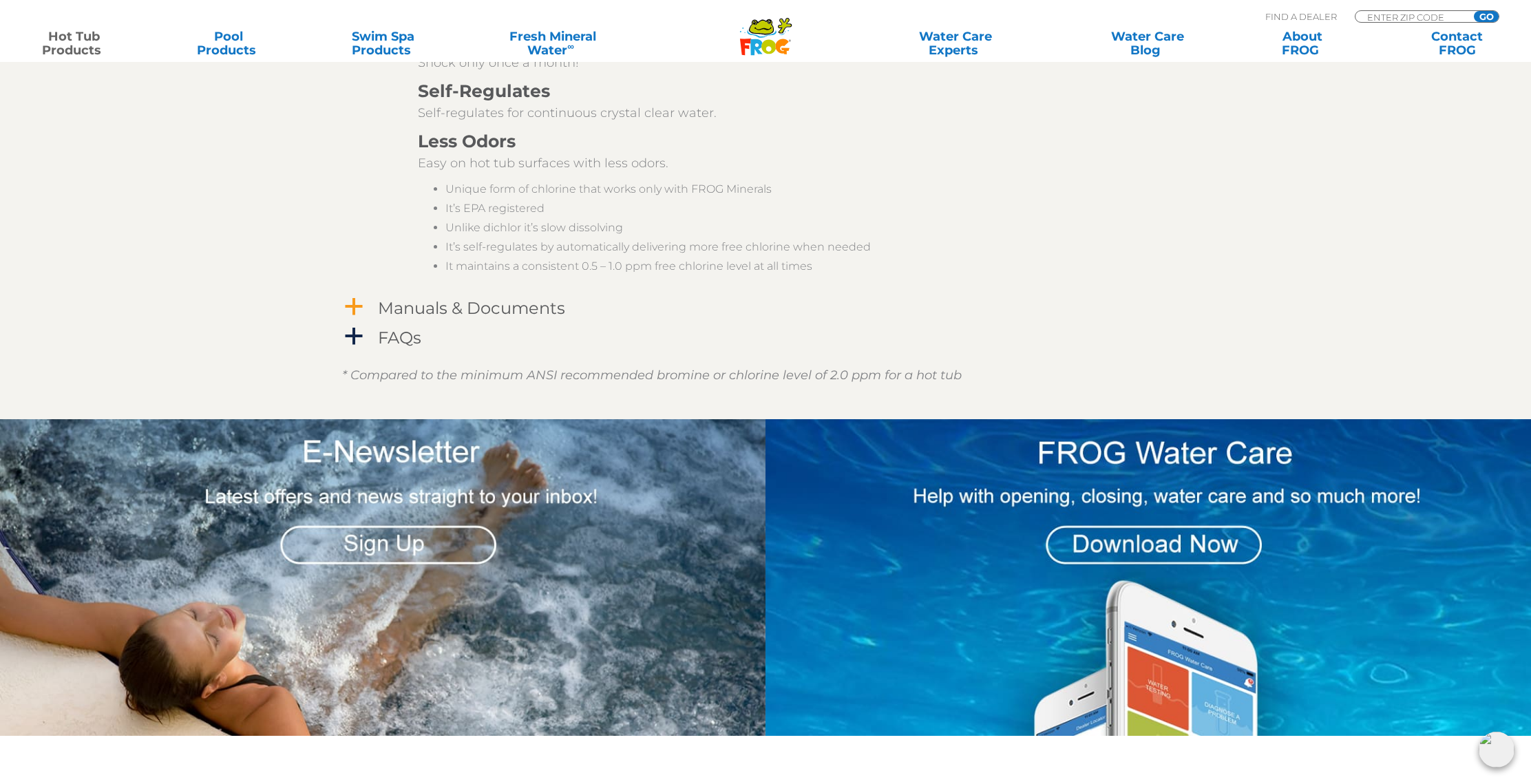
click at [419, 307] on h4 "Manuals & Documents" at bounding box center [472, 308] width 187 height 19
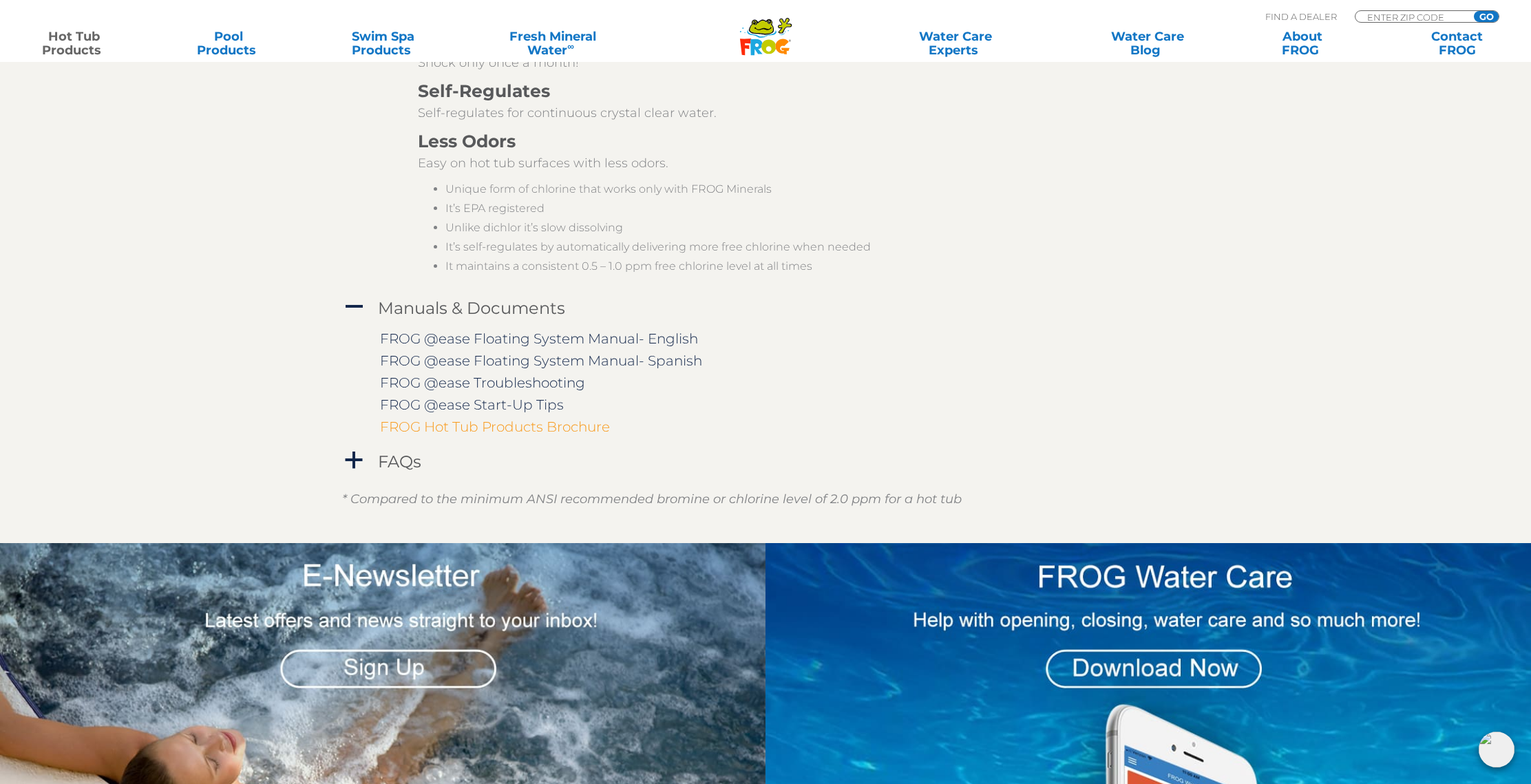
click at [515, 432] on link "FROG Hot Tub Products Brochure" at bounding box center [495, 426] width 230 height 16
